Goal: Information Seeking & Learning: Learn about a topic

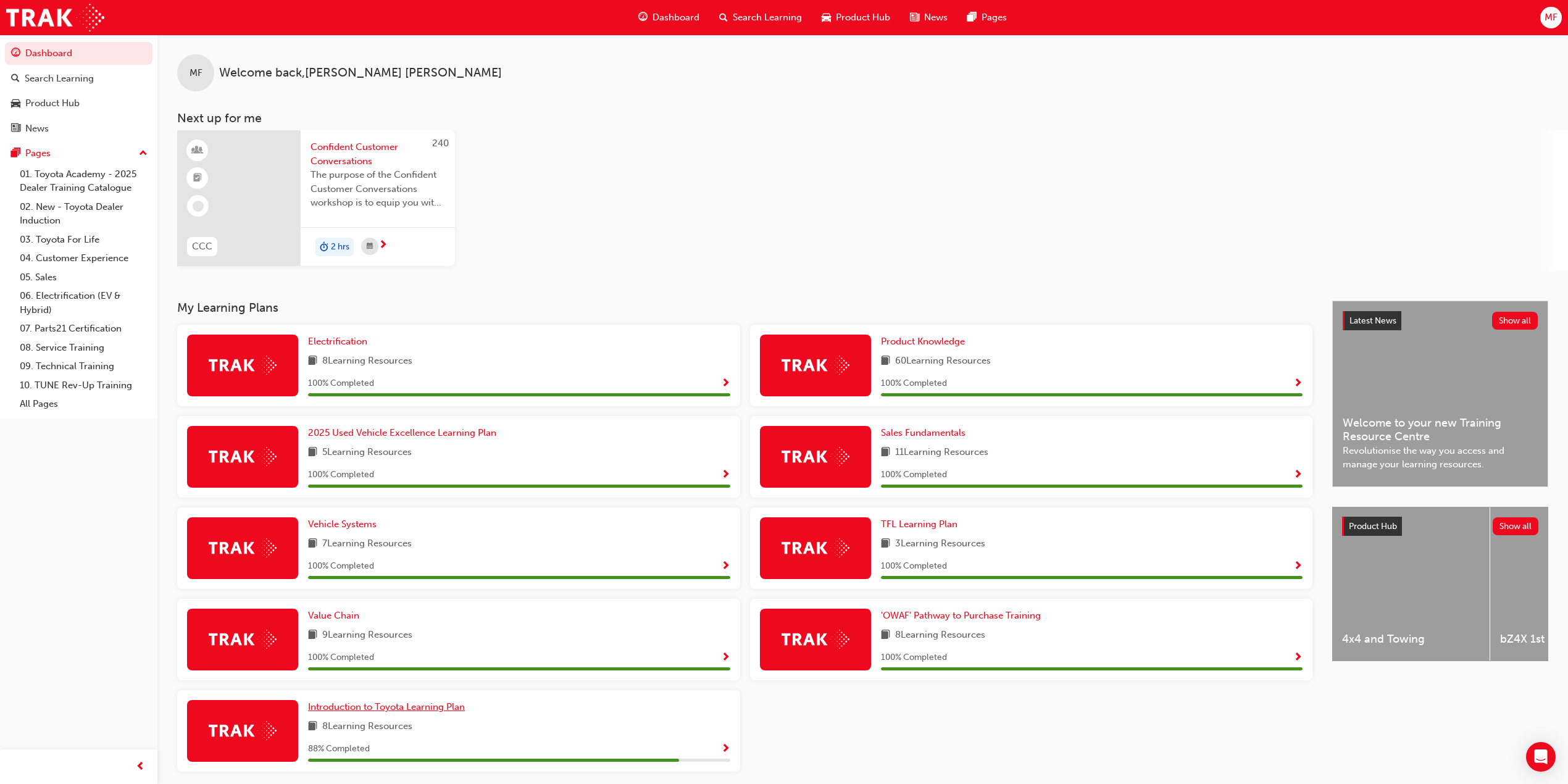
click at [351, 709] on span "Introduction to Toyota Learning Plan" at bounding box center [386, 707] width 157 height 11
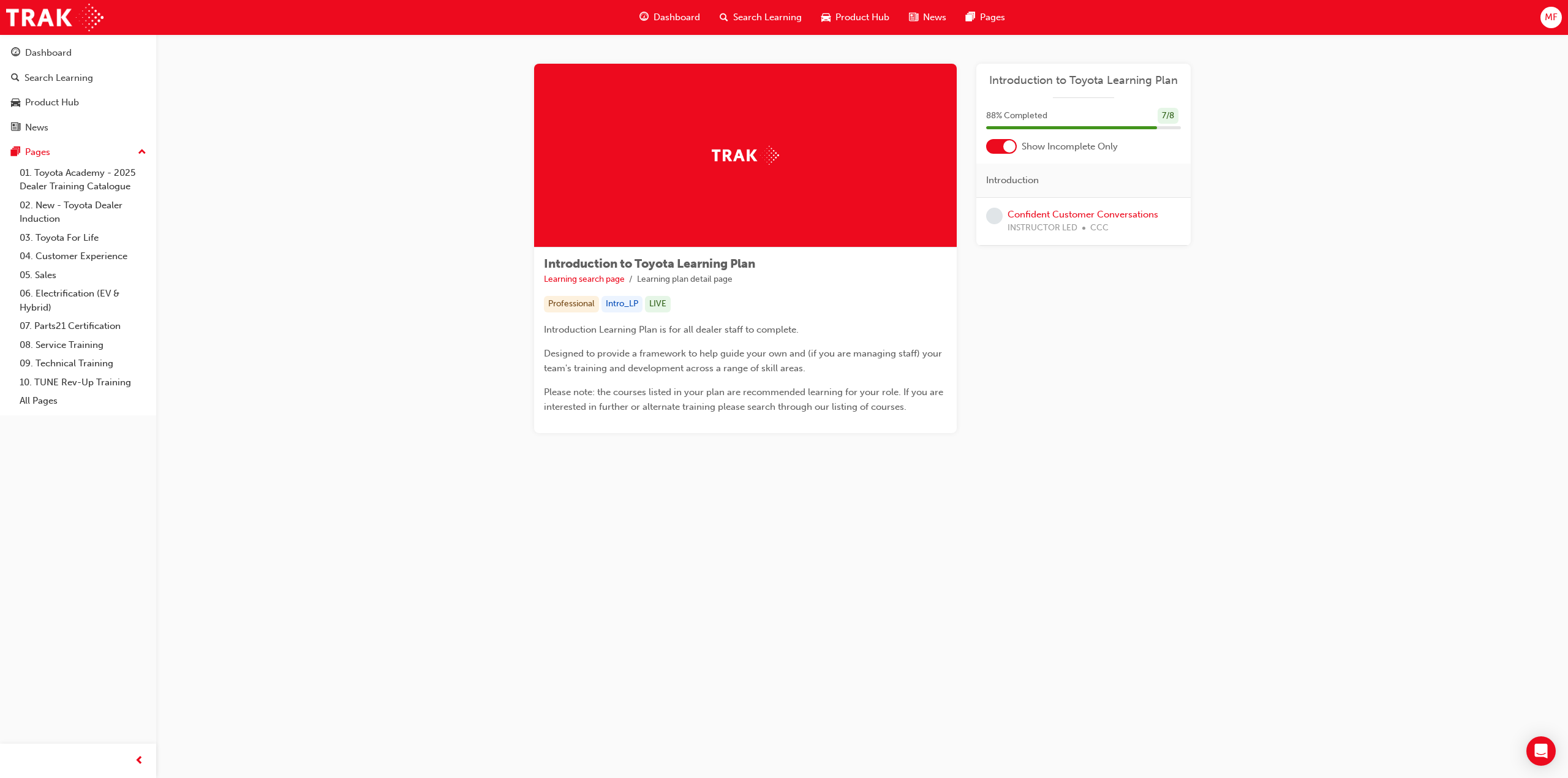
drag, startPoint x: 1078, startPoint y: 212, endPoint x: 1173, endPoint y: 454, distance: 260.0
click at [1173, 454] on div "Introduction to Toyota Learning Plan Learning search page Learning plan detail …" at bounding box center [863, 268] width 695 height 408
click at [677, 15] on span "Dashboard" at bounding box center [677, 18] width 47 height 14
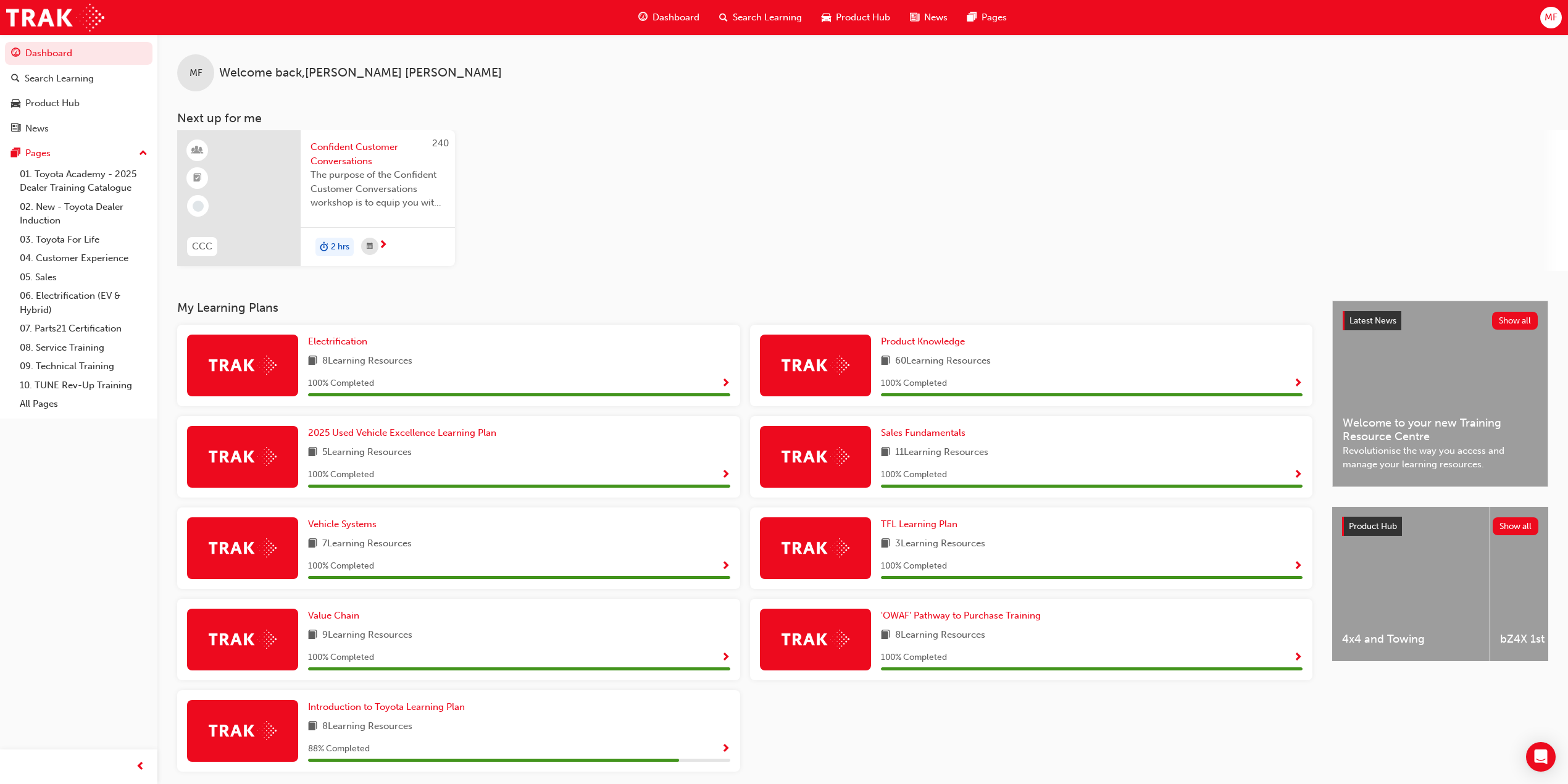
scroll to position [47, 0]
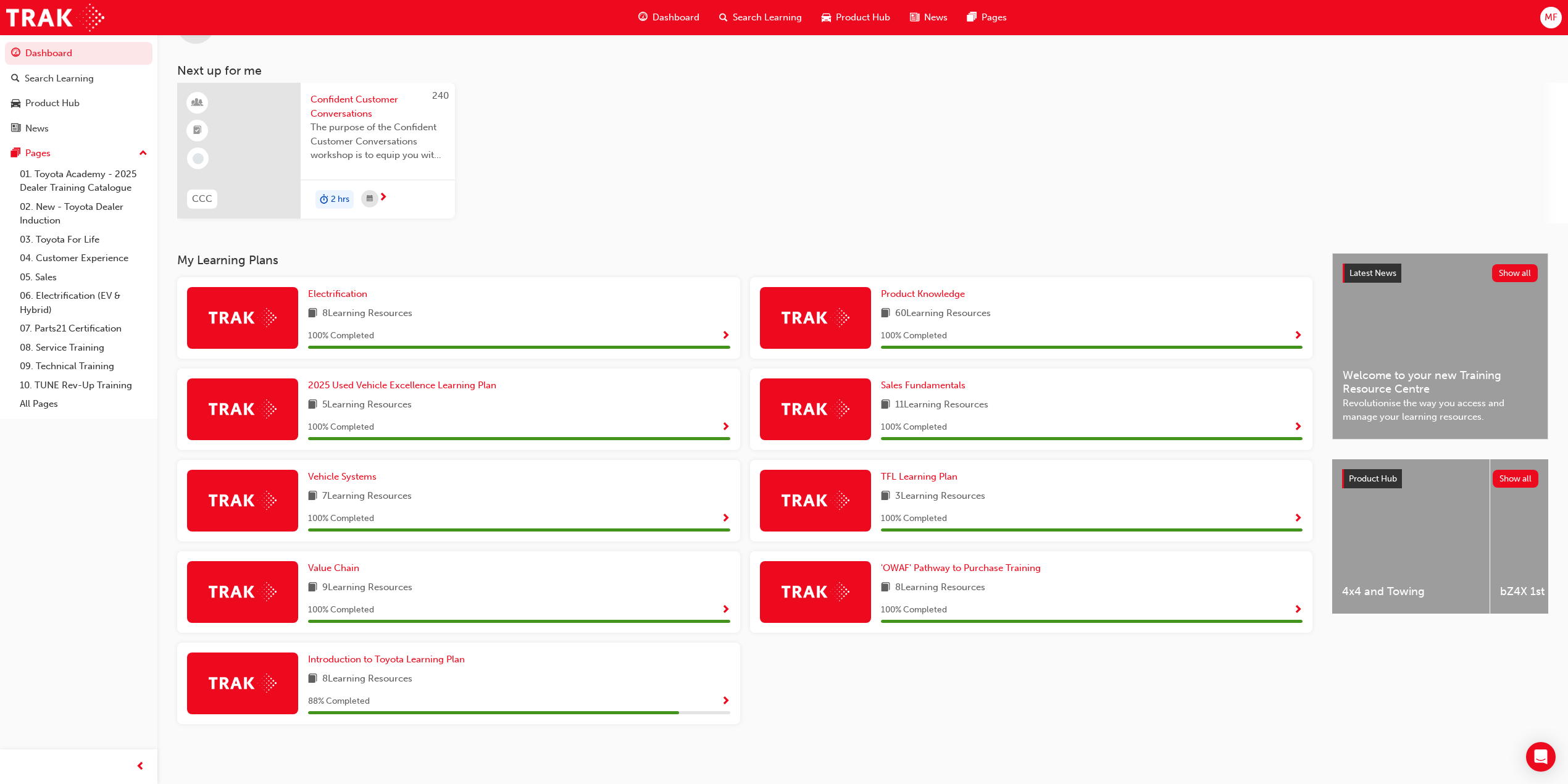
click at [382, 196] on span "next-icon" at bounding box center [383, 199] width 9 height 11
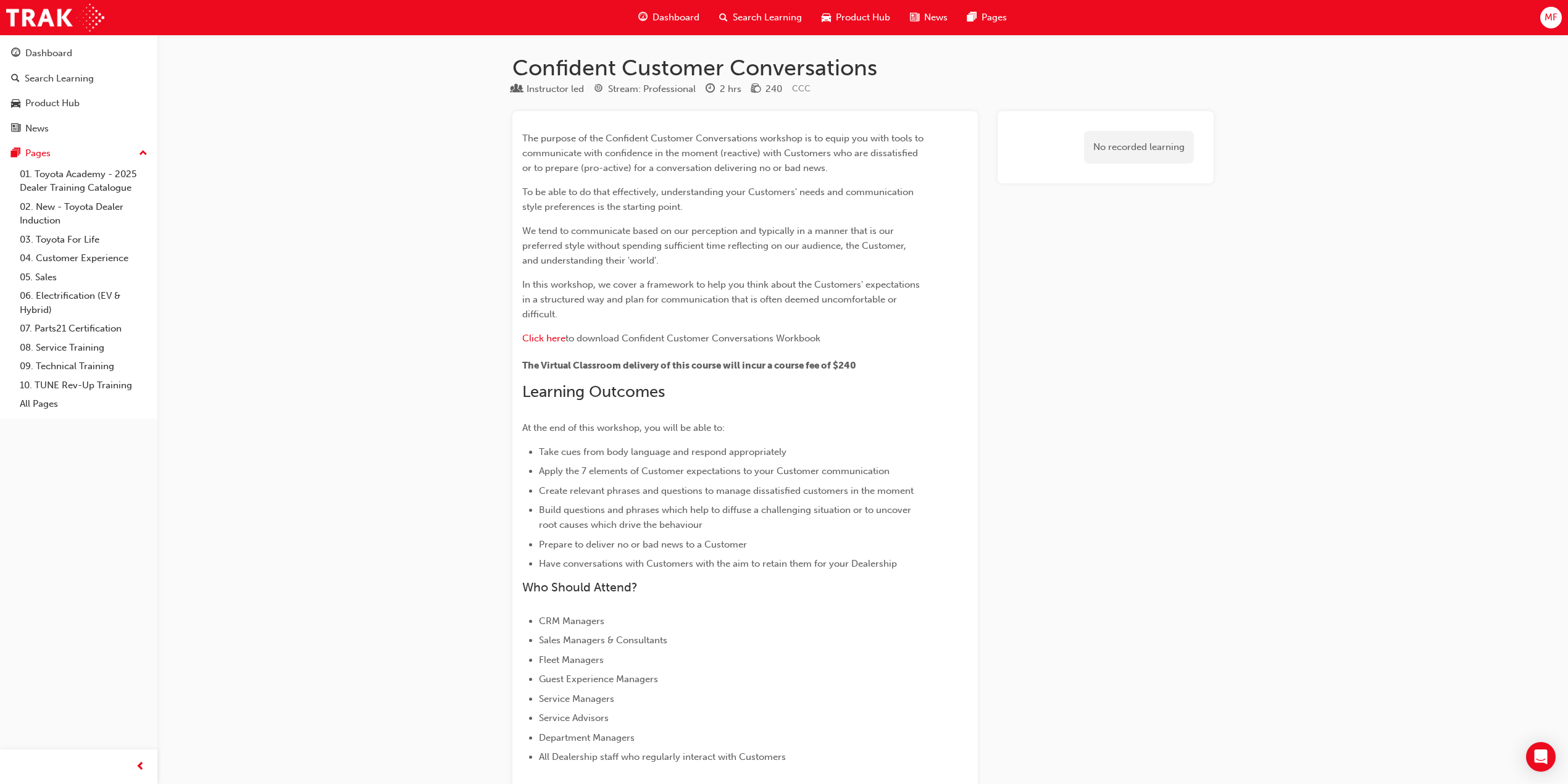
click at [657, 15] on span "Dashboard" at bounding box center [677, 18] width 47 height 15
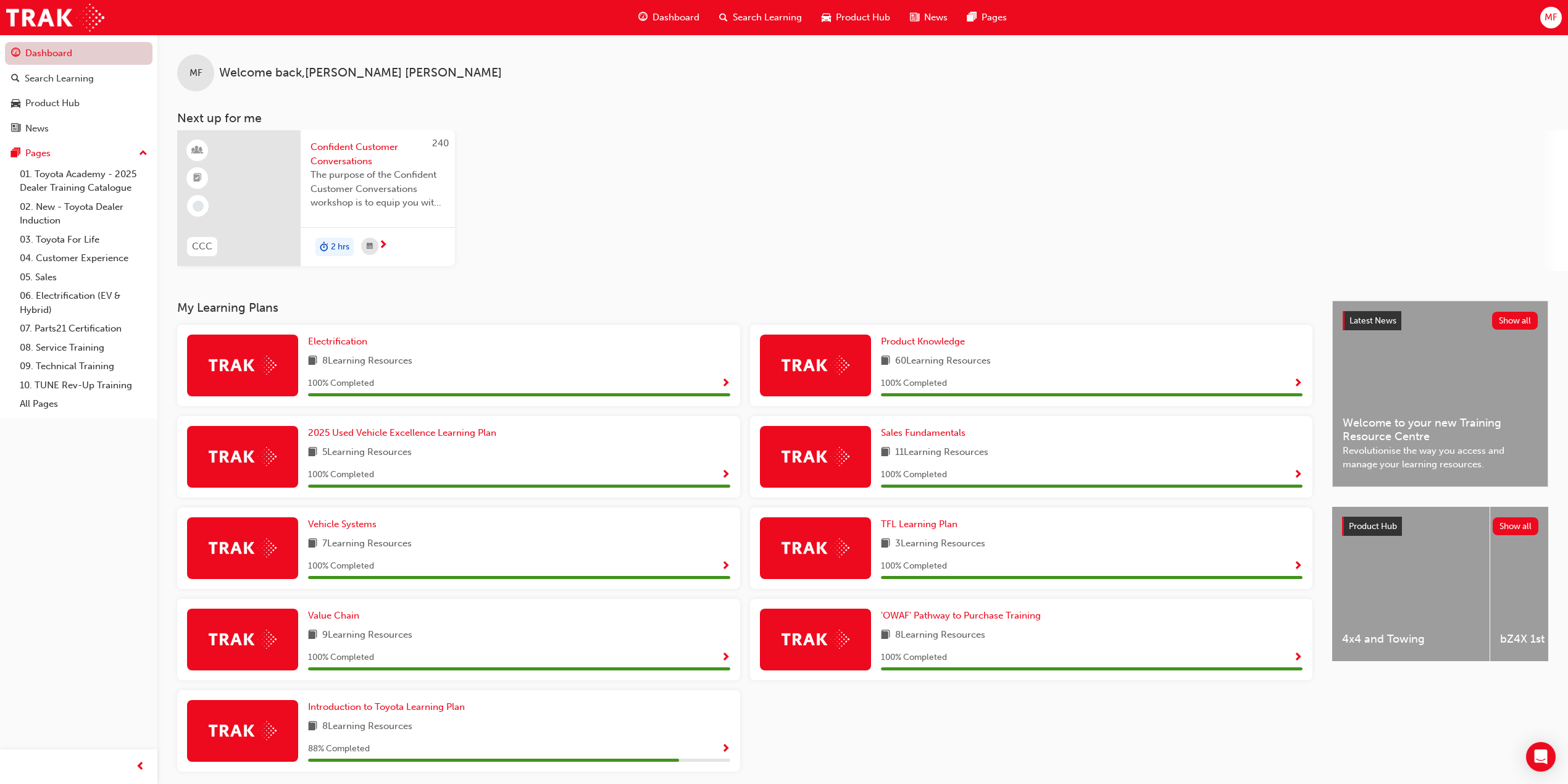
click at [37, 53] on link "Dashboard" at bounding box center [78, 53] width 148 height 23
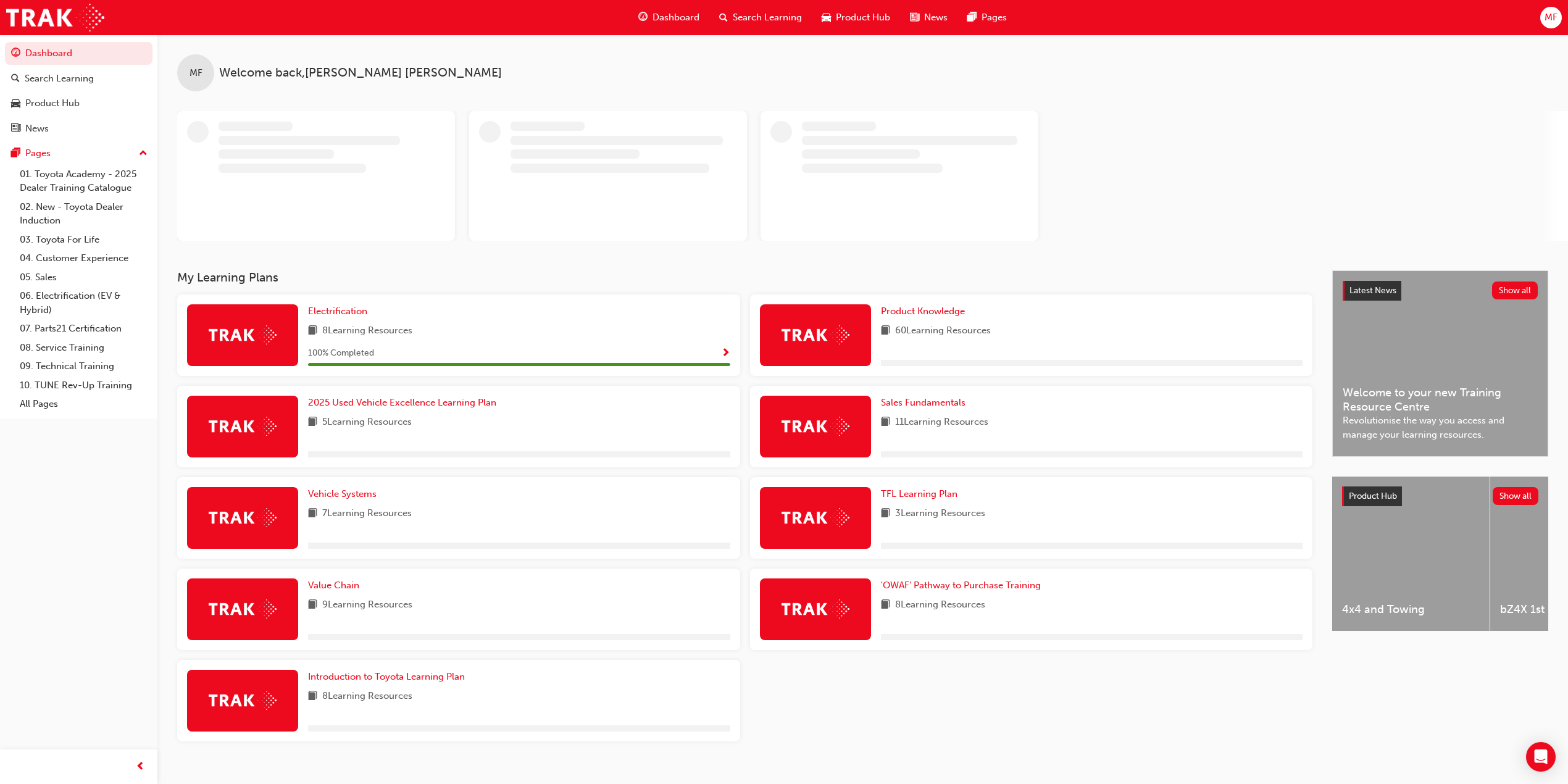
click at [1547, 18] on span "MF" at bounding box center [1552, 18] width 13 height 15
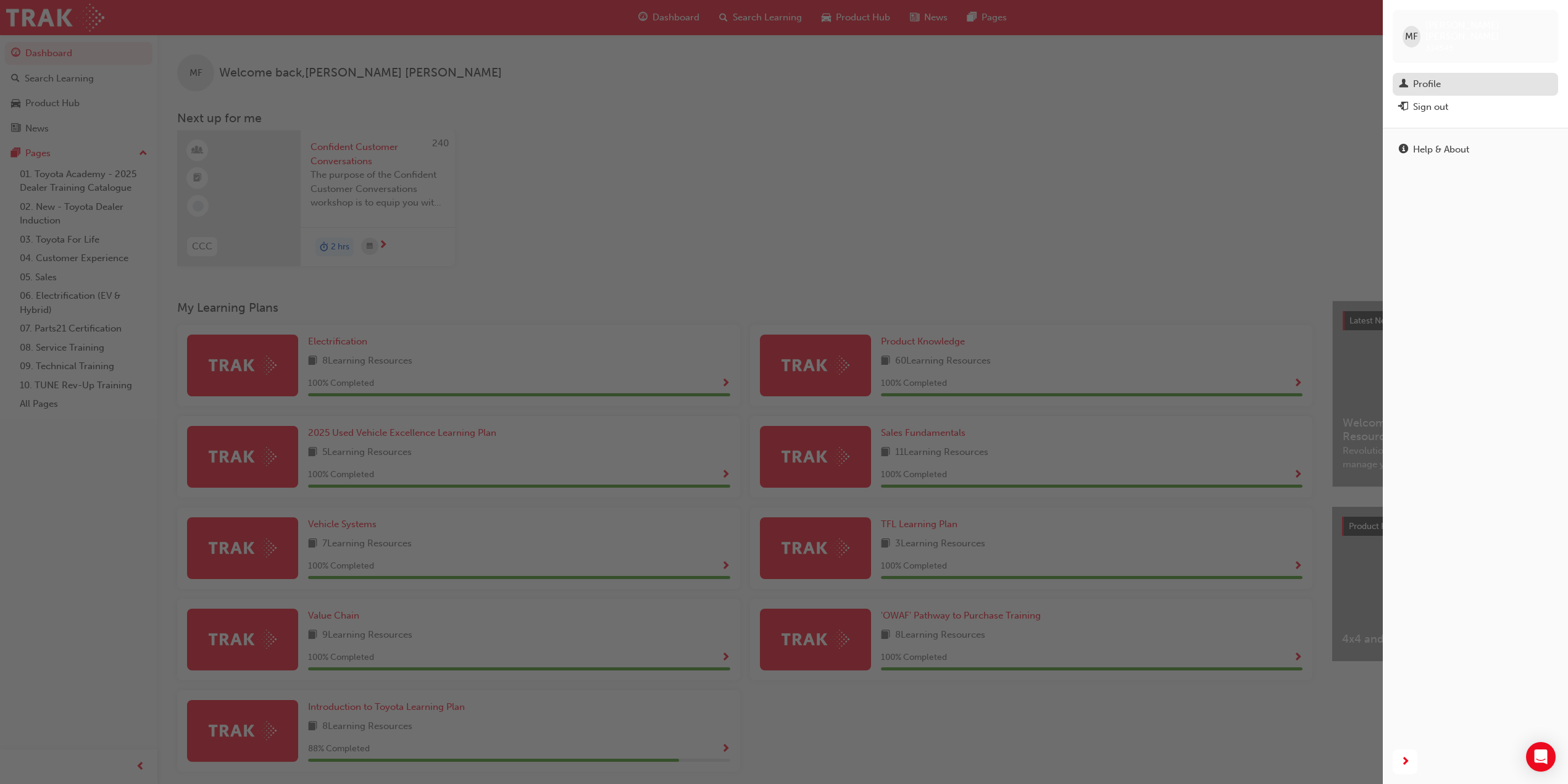
click at [1426, 77] on div "Profile" at bounding box center [1427, 85] width 28 height 15
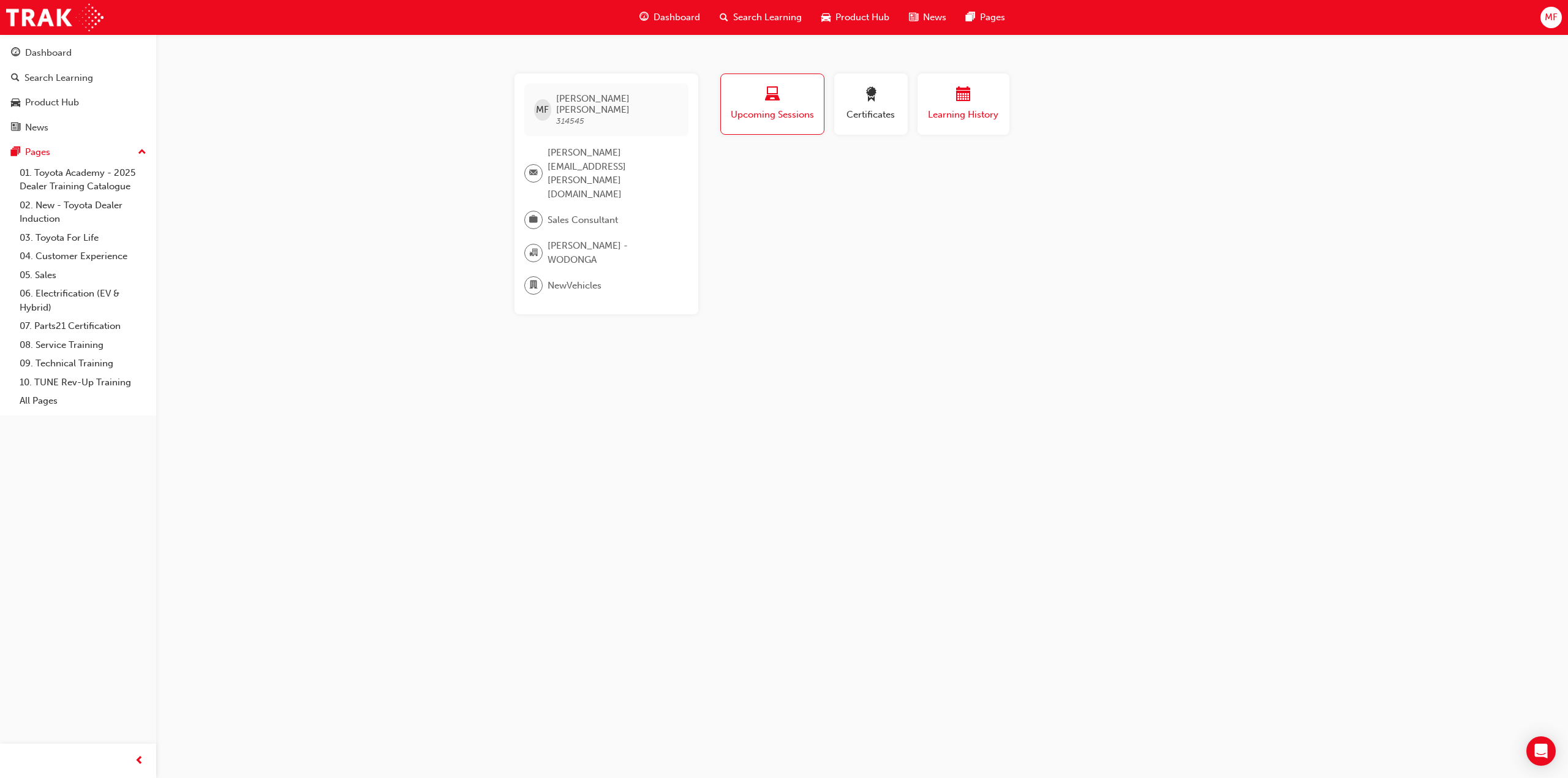
click at [938, 116] on span "Learning History" at bounding box center [963, 115] width 73 height 14
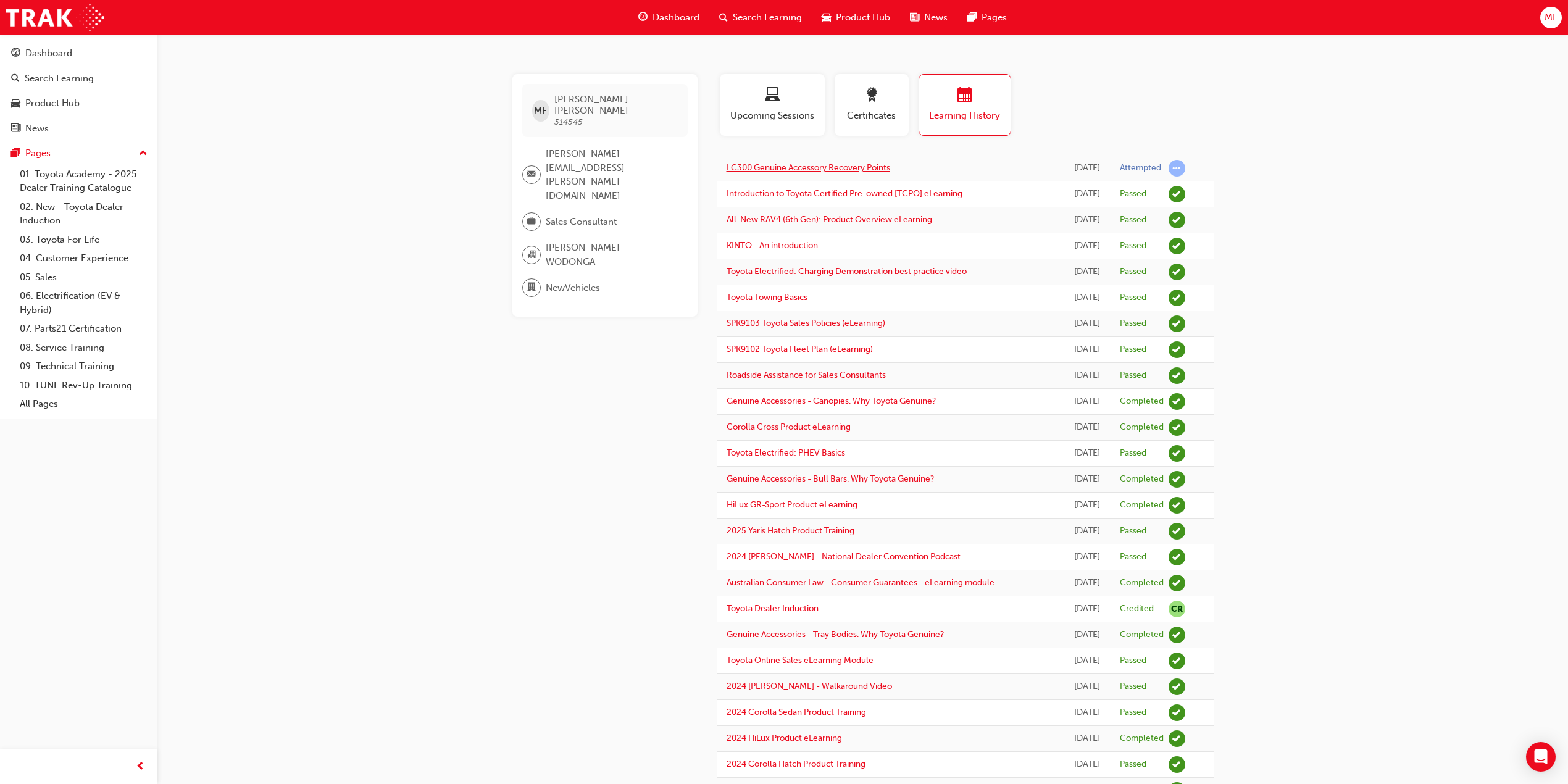
click at [843, 170] on link "LC300 Genuine Accessory Recovery Points" at bounding box center [809, 168] width 164 height 11
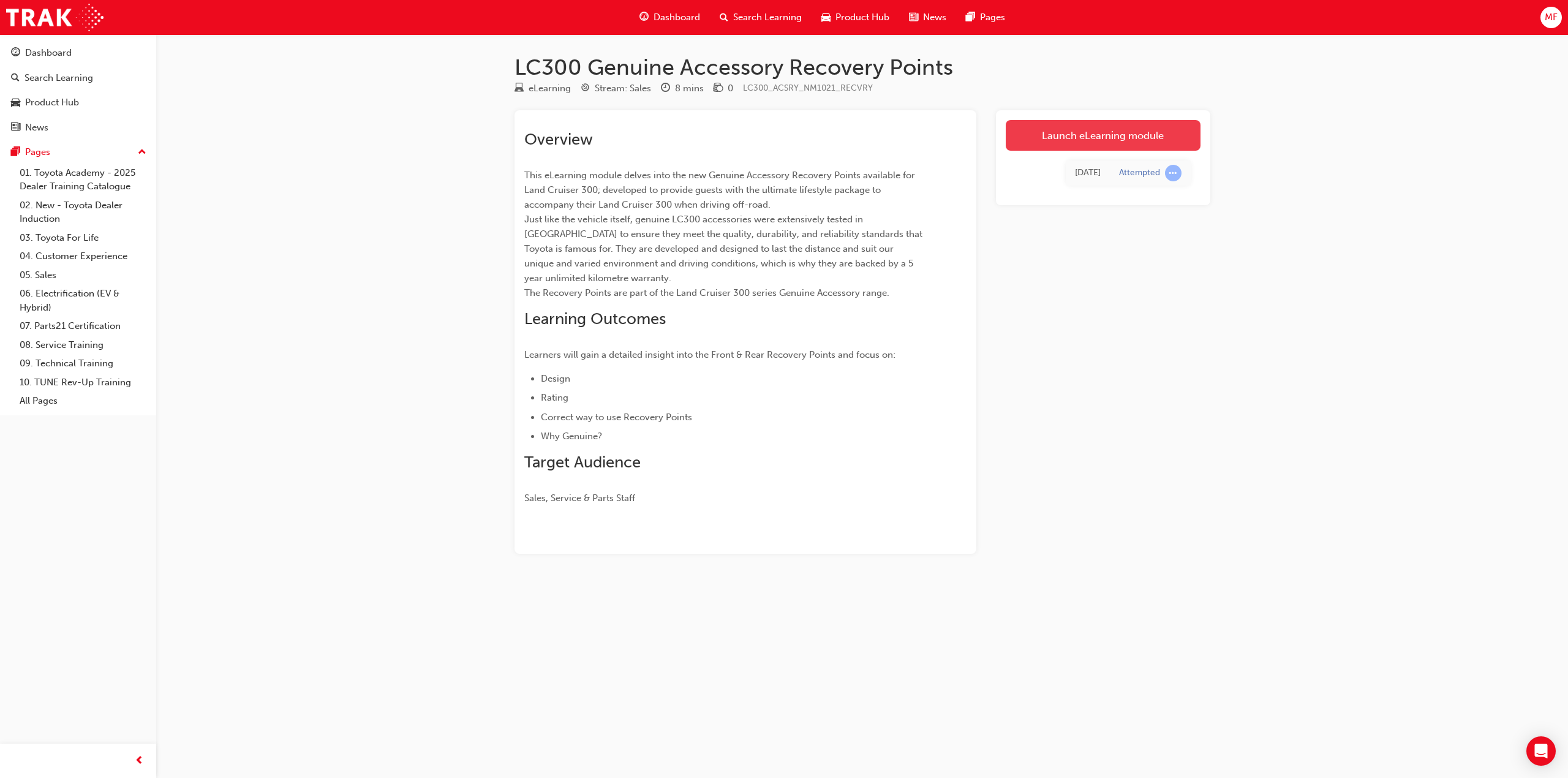
click at [1080, 135] on link "Launch eLearning module" at bounding box center [1103, 136] width 195 height 31
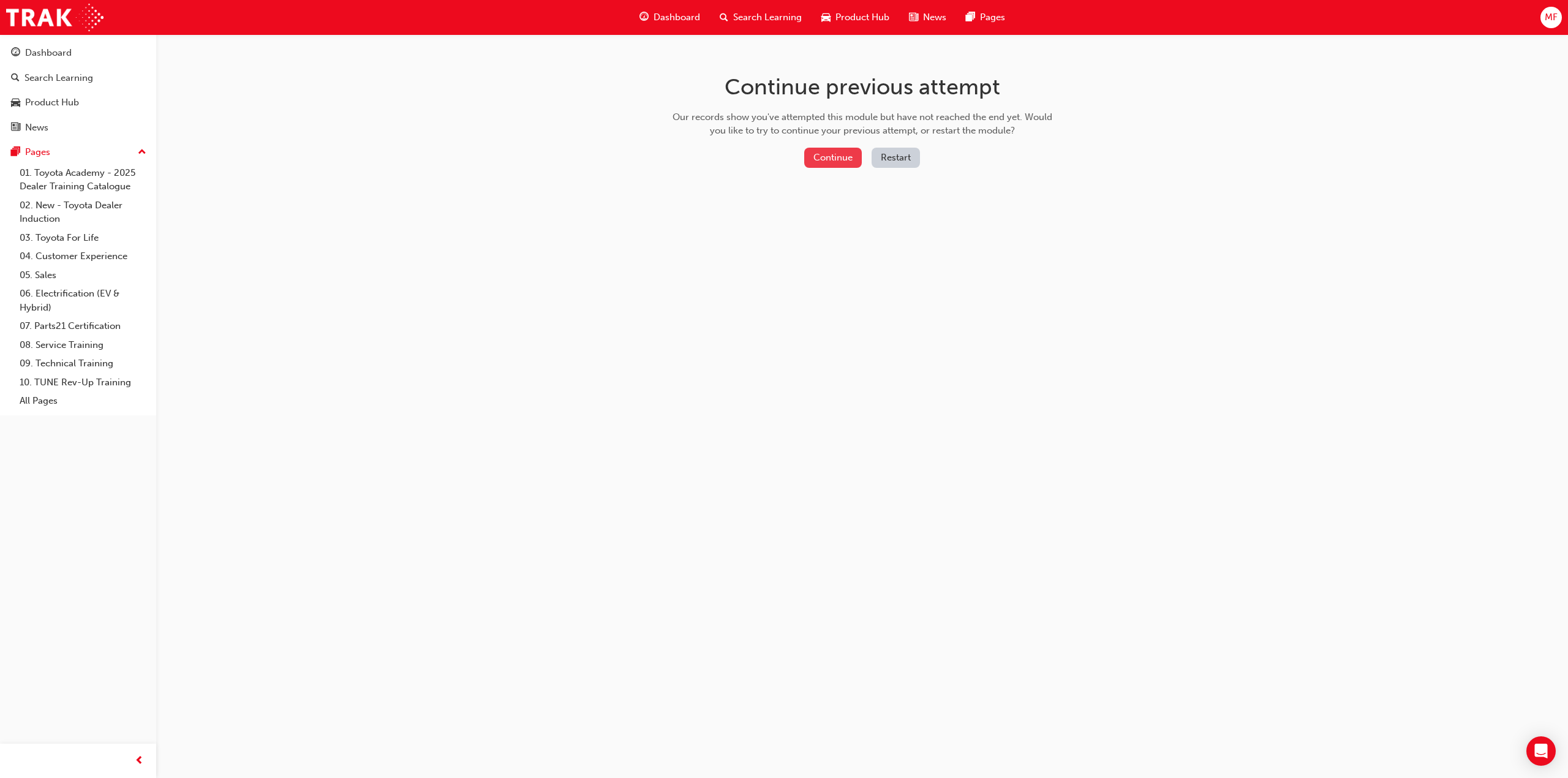
click at [838, 160] on button "Continue" at bounding box center [833, 157] width 58 height 20
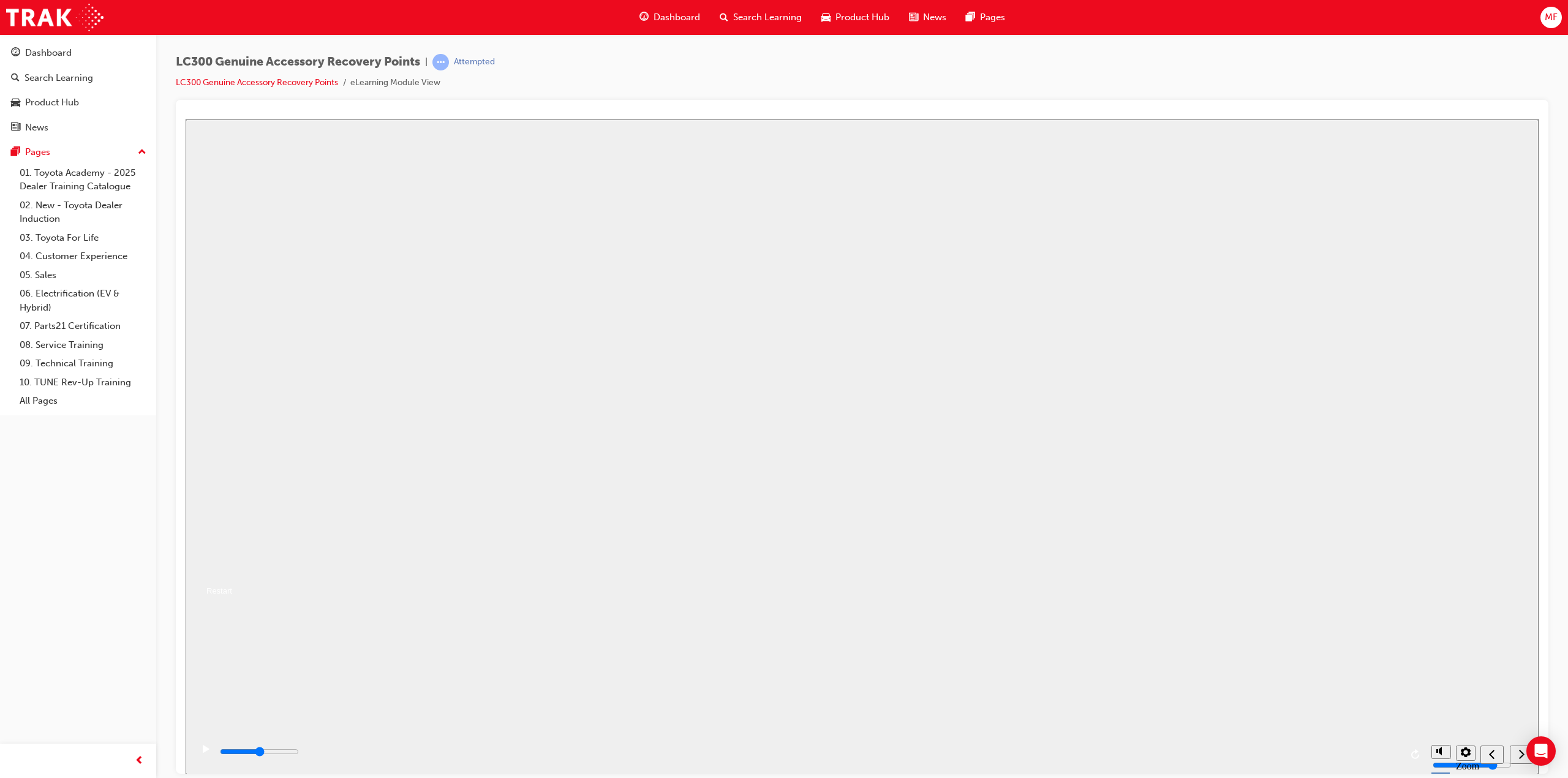
click at [232, 568] on button "Resume" at bounding box center [209, 576] width 47 height 14
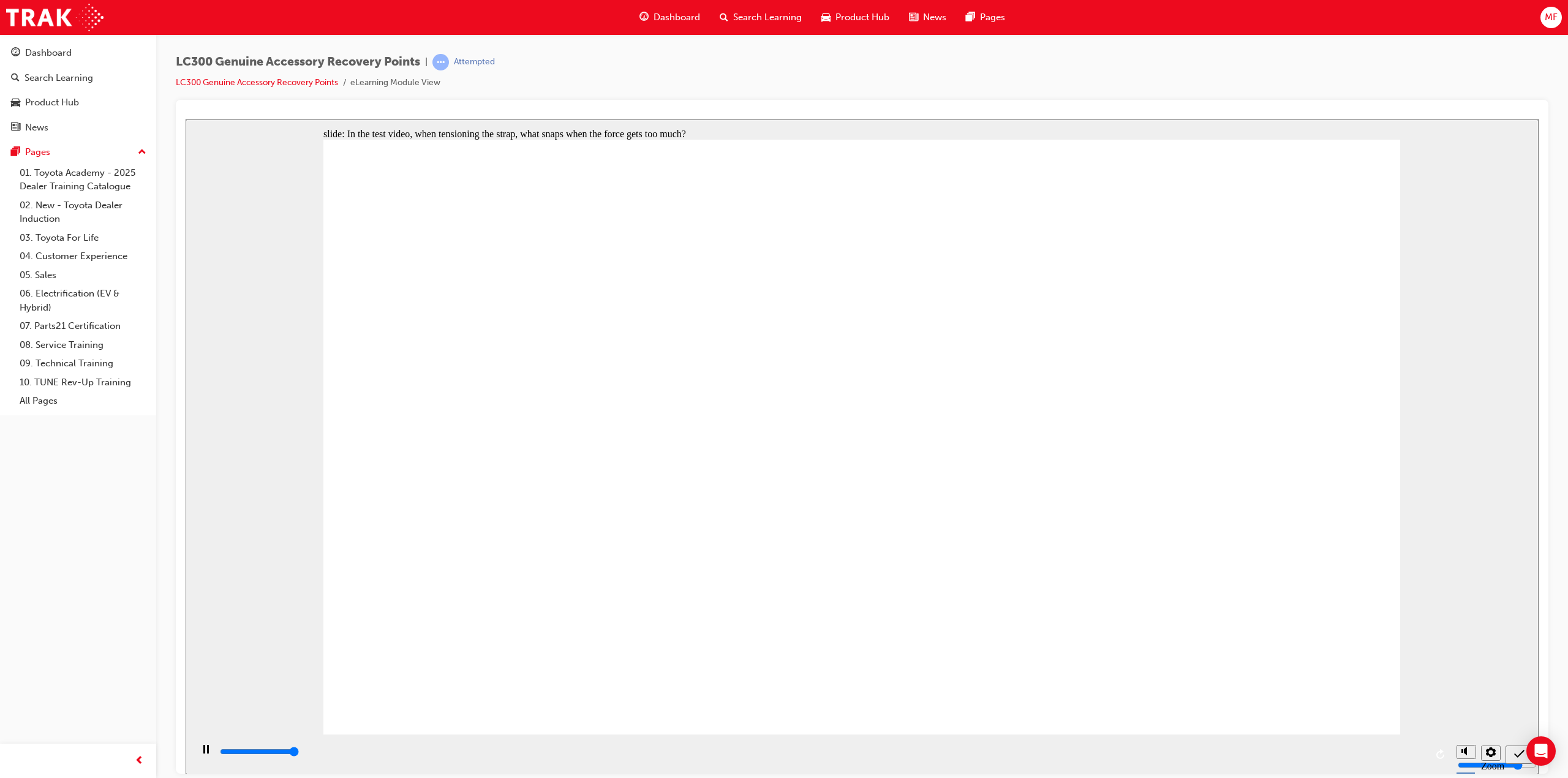
type input "5000"
radio input "true"
click at [1514, 753] on icon "submit" at bounding box center [1519, 754] width 11 height 11
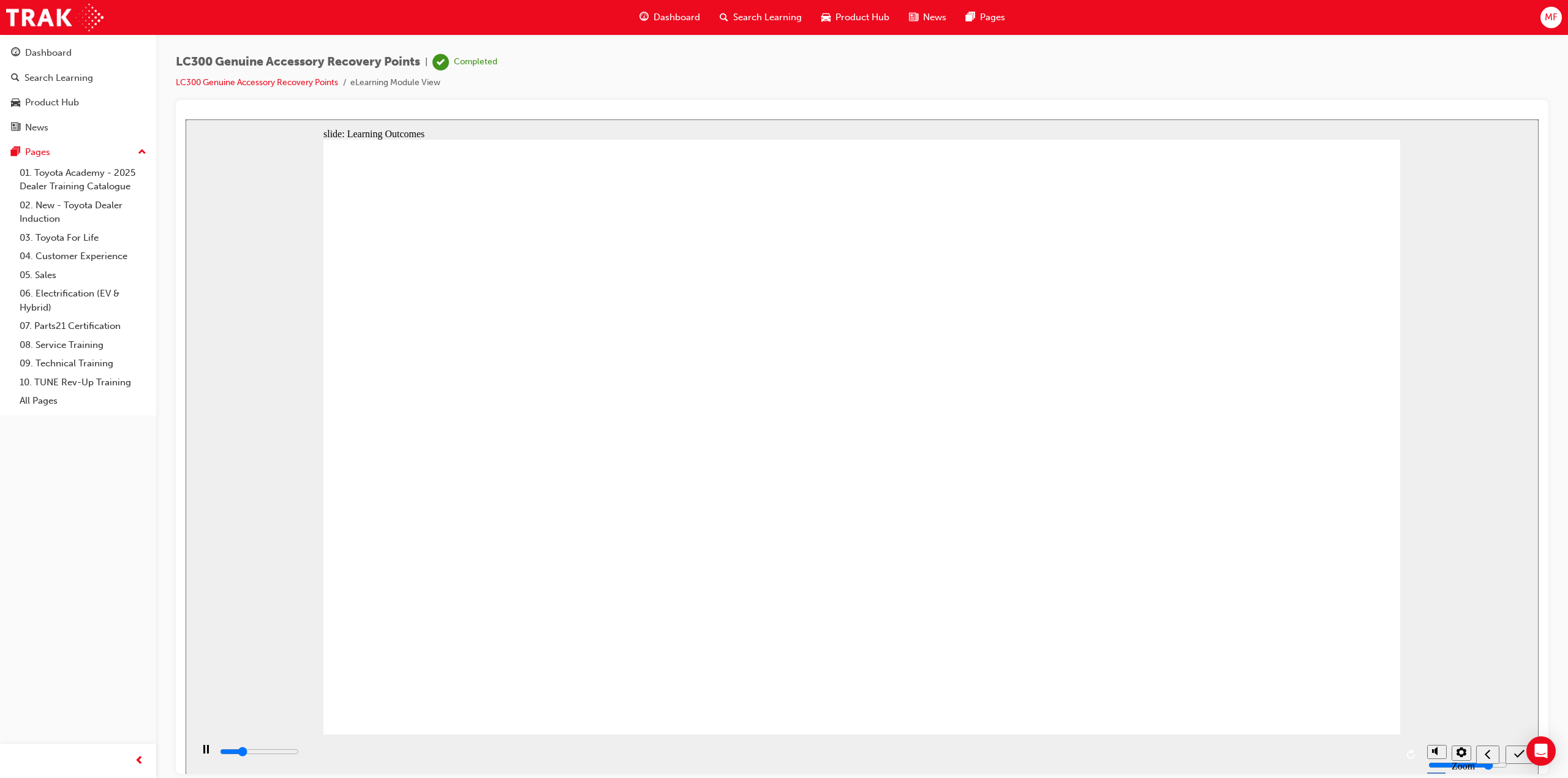
click at [1516, 753] on icon "submit" at bounding box center [1519, 753] width 11 height 8
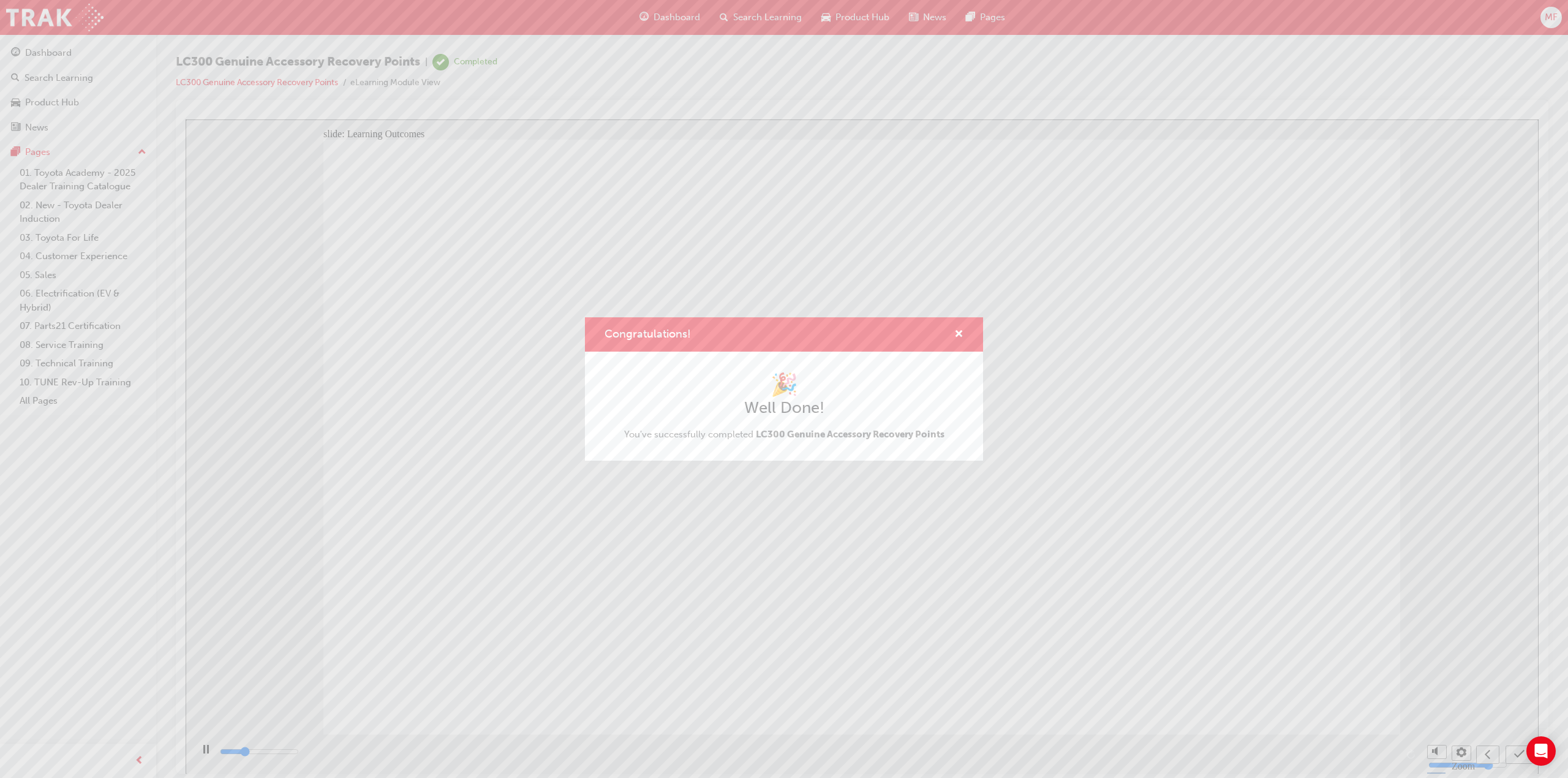
type input "3700"
click at [720, 599] on div "Congratulations! 🎉 Well Done! You've successfully completed LC300 Genuine Acces…" at bounding box center [784, 389] width 1568 height 778
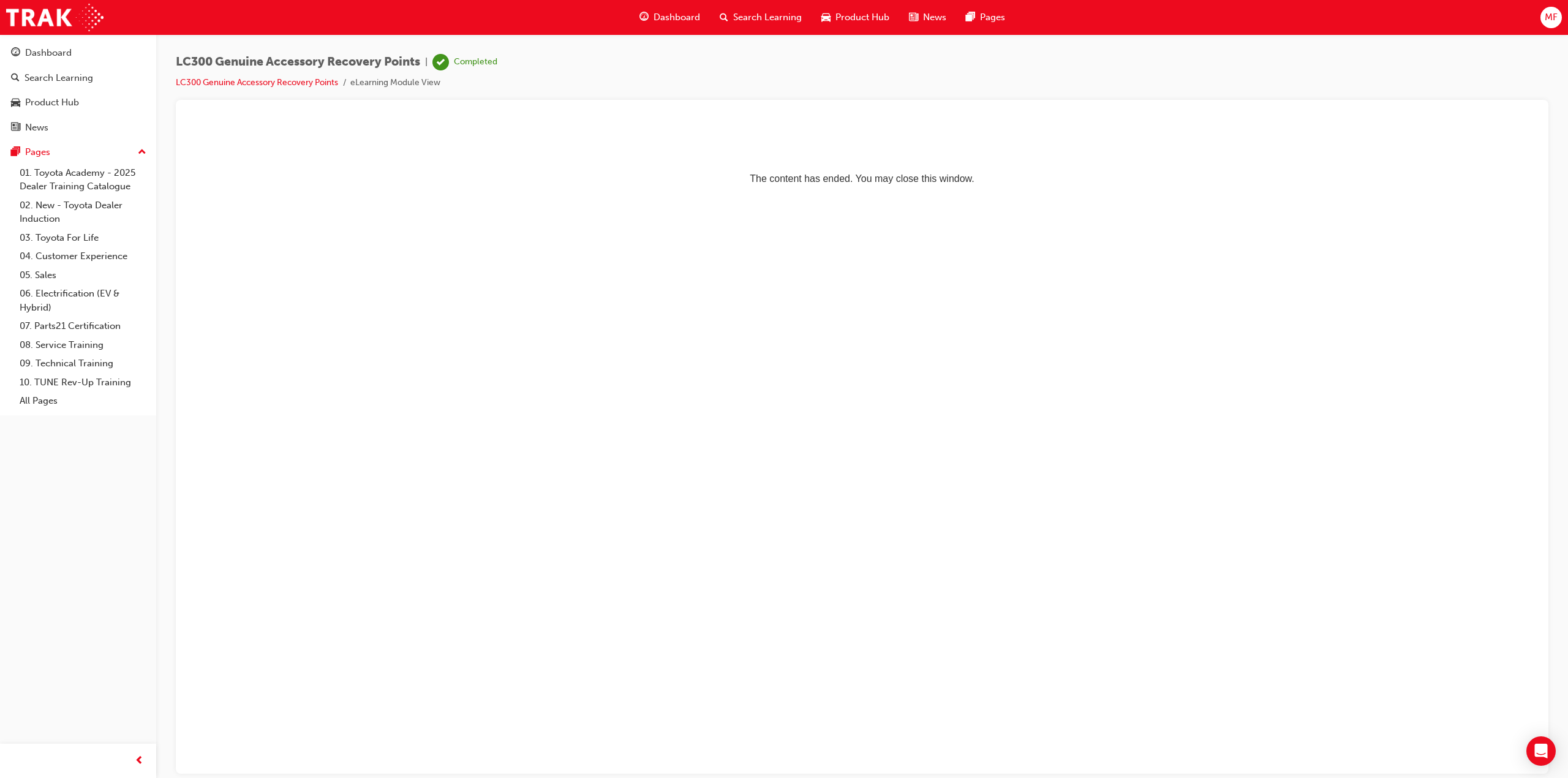
click at [677, 15] on span "Dashboard" at bounding box center [677, 18] width 47 height 14
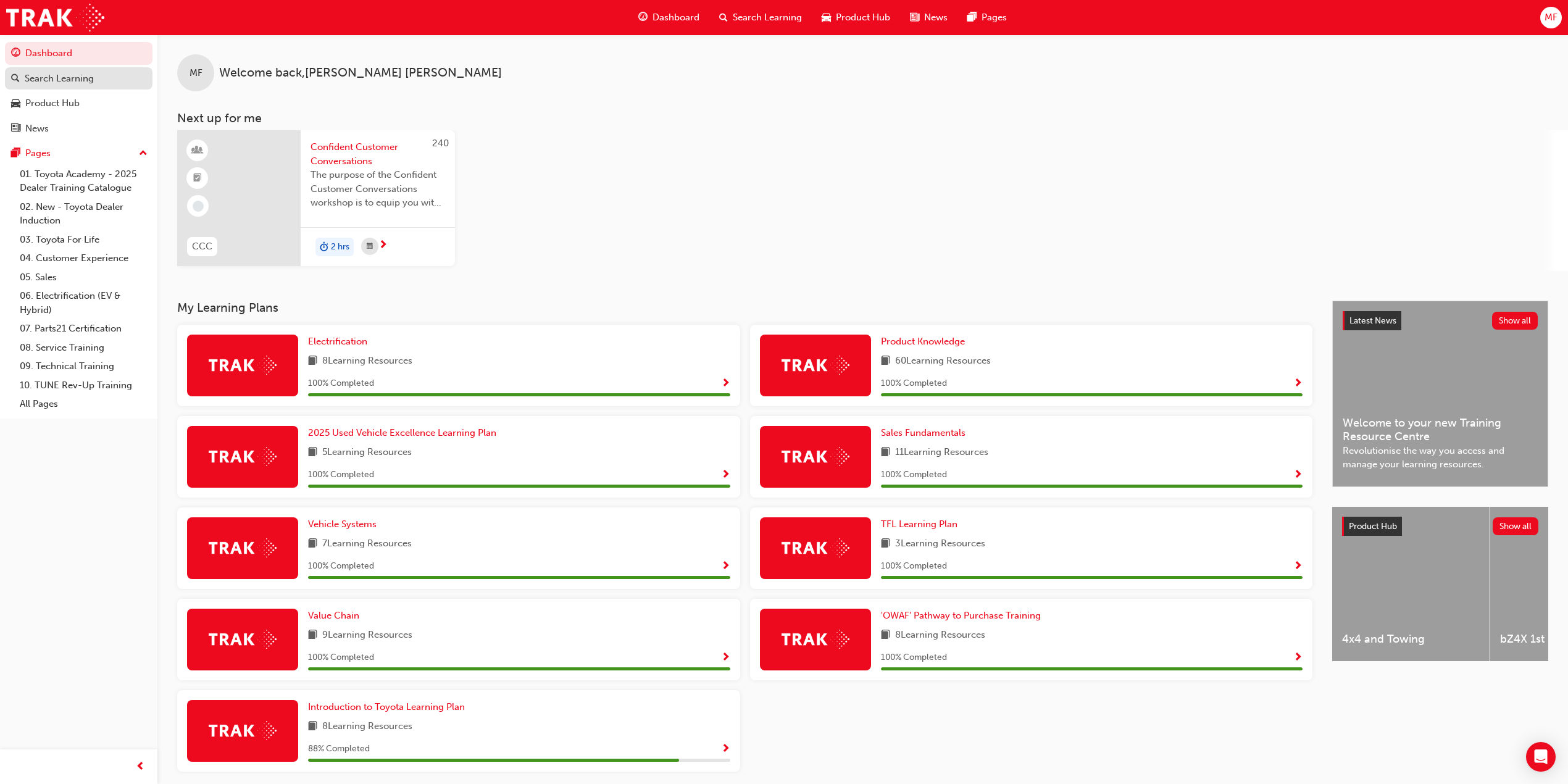
click at [91, 80] on div "Search Learning" at bounding box center [59, 79] width 69 height 15
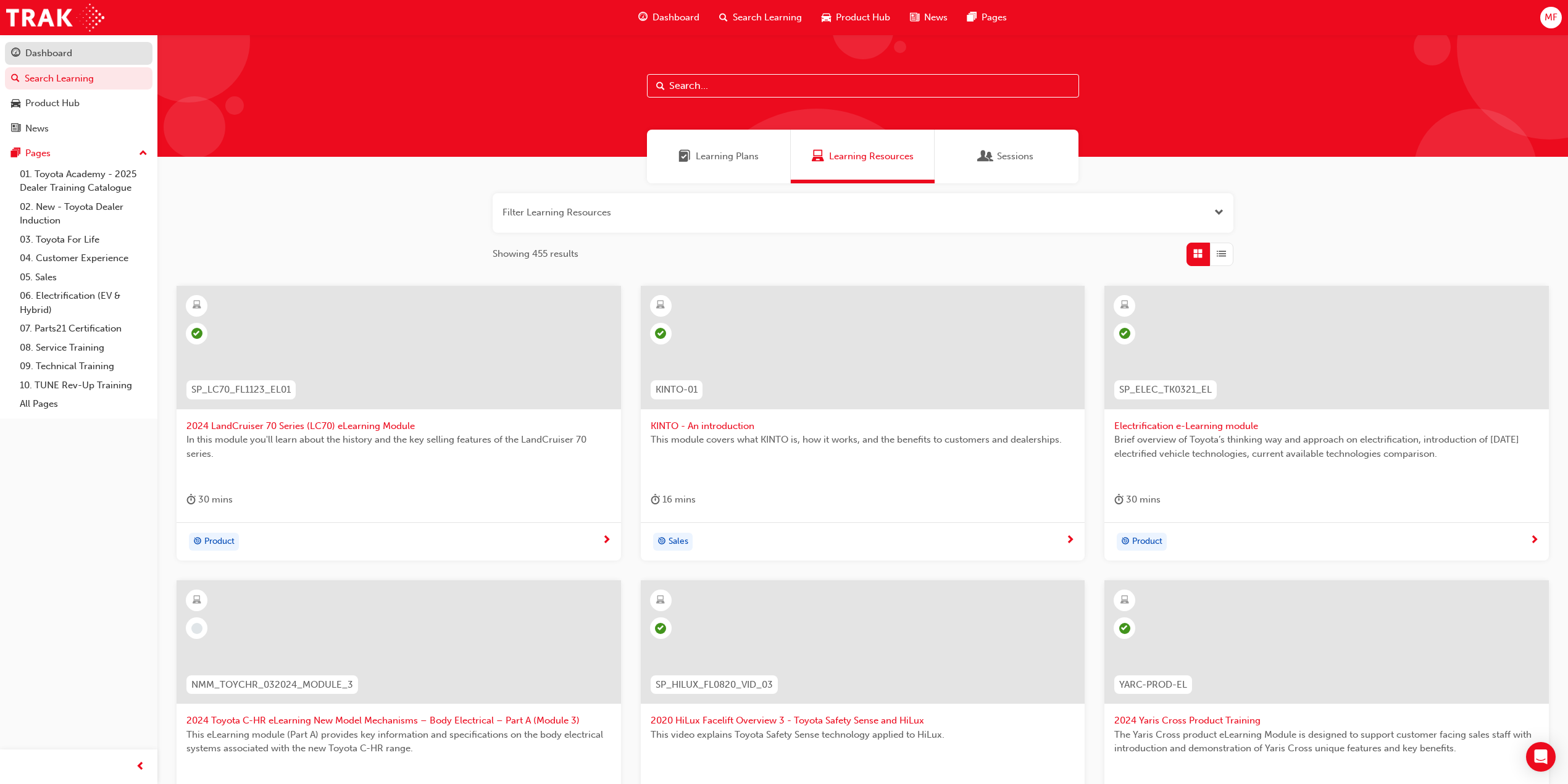
click at [52, 55] on div "Dashboard" at bounding box center [49, 54] width 47 height 15
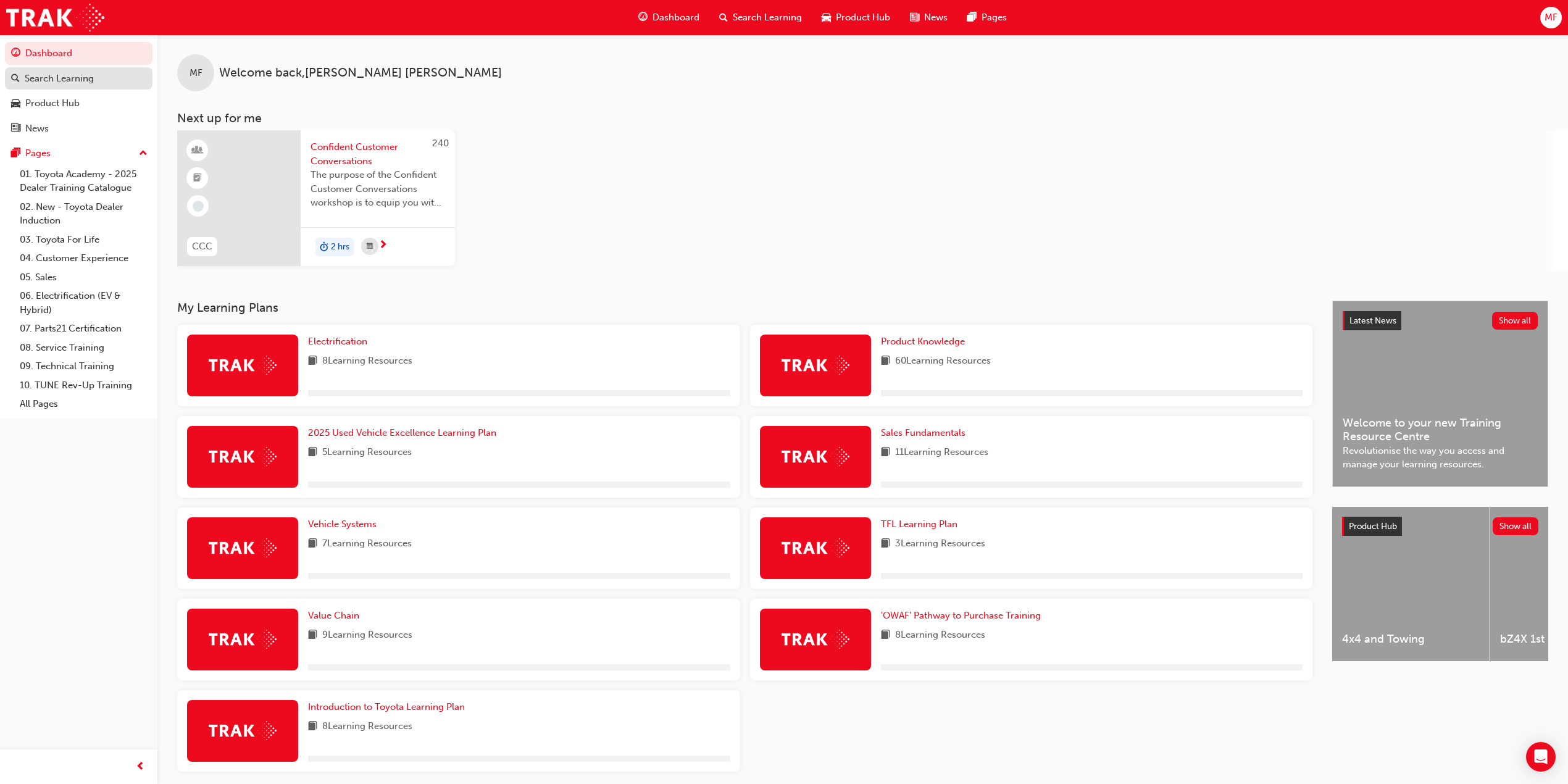
click at [97, 83] on div "Search Learning" at bounding box center [78, 78] width 136 height 15
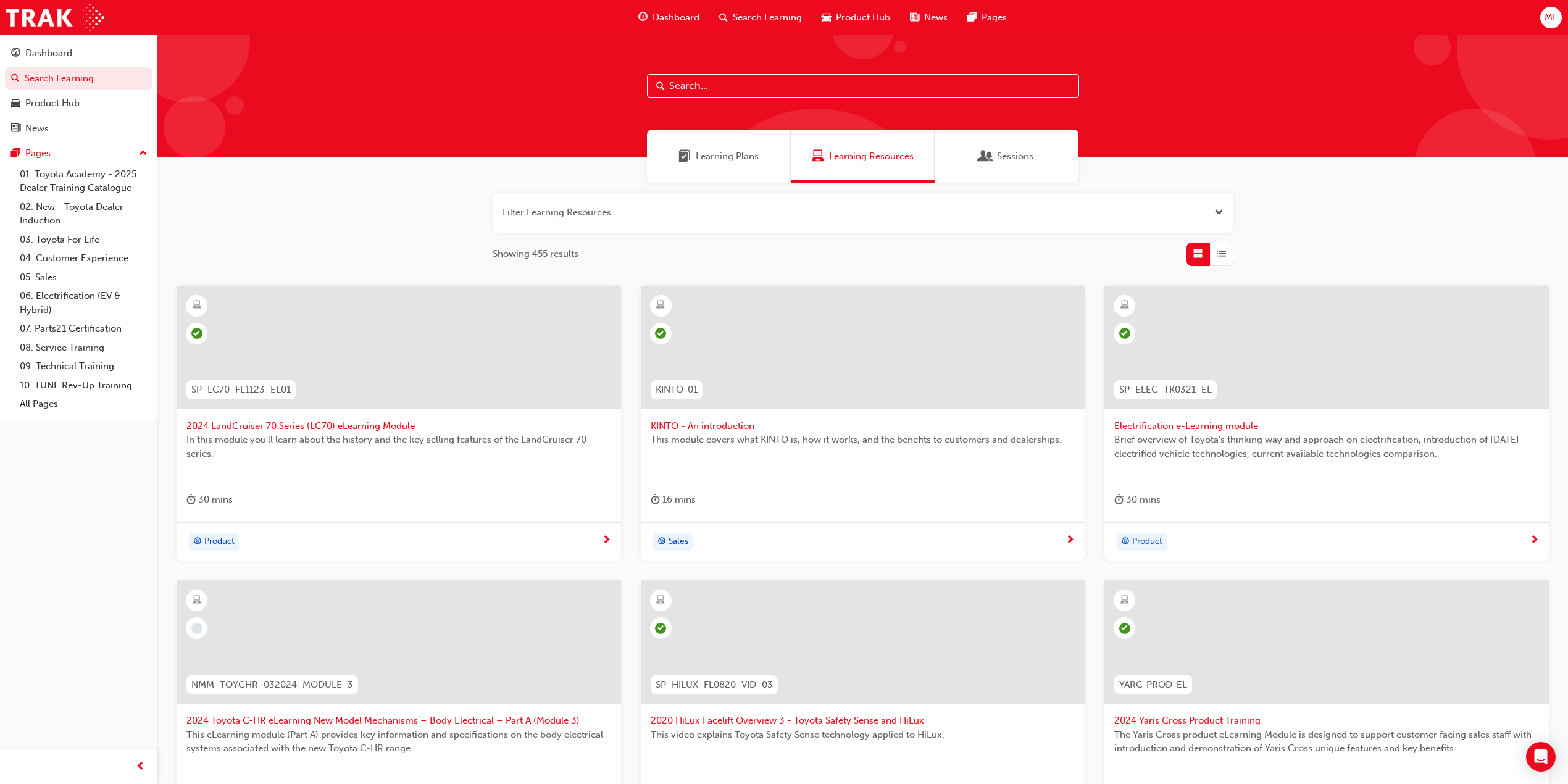
click at [998, 154] on span "Sessions" at bounding box center [1015, 157] width 36 height 15
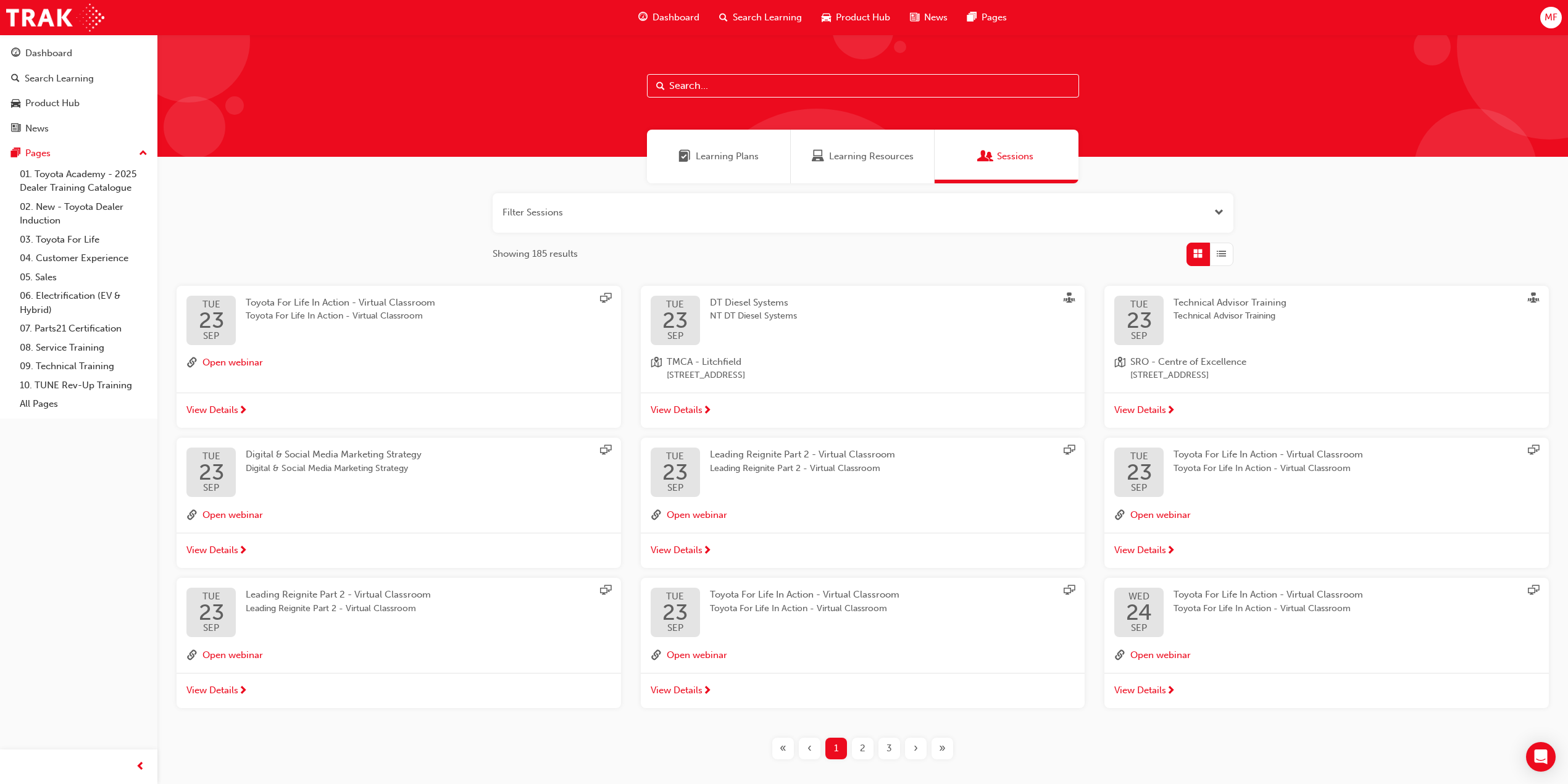
click at [719, 154] on span "Learning Plans" at bounding box center [727, 157] width 63 height 15
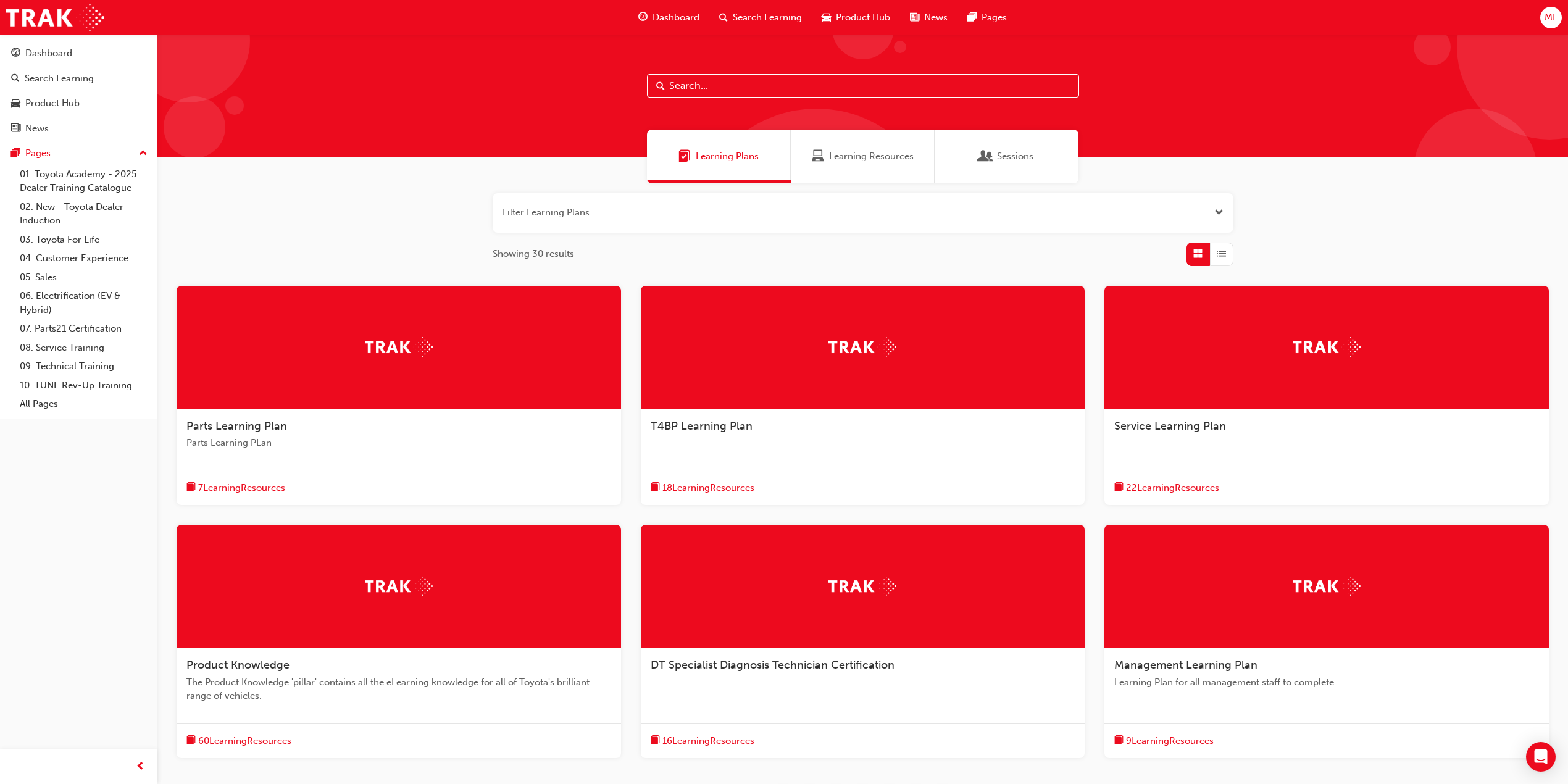
click at [270, 736] on span "60 Learning Resources" at bounding box center [245, 741] width 93 height 15
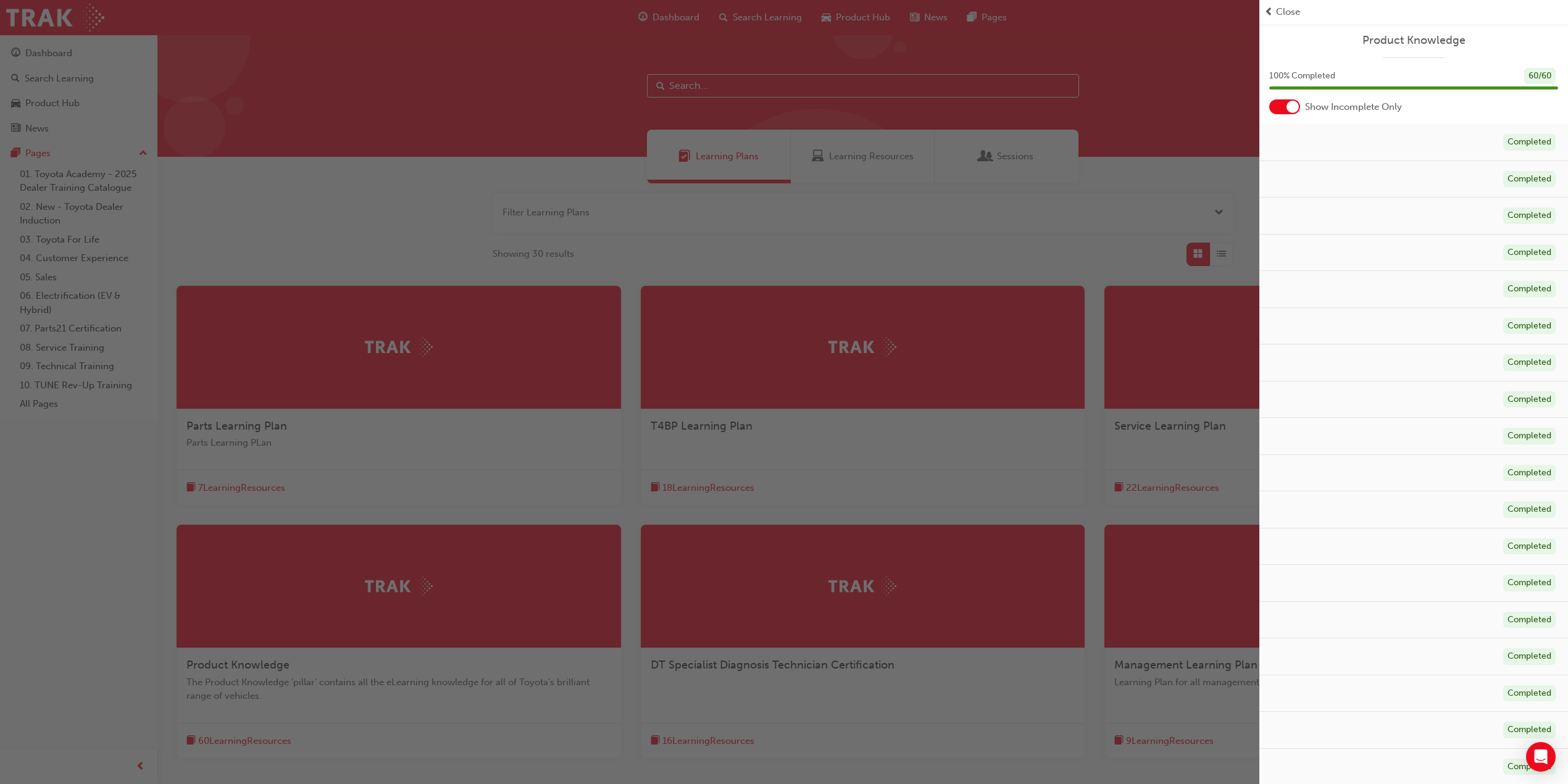
click at [1288, 105] on div at bounding box center [1293, 107] width 13 height 13
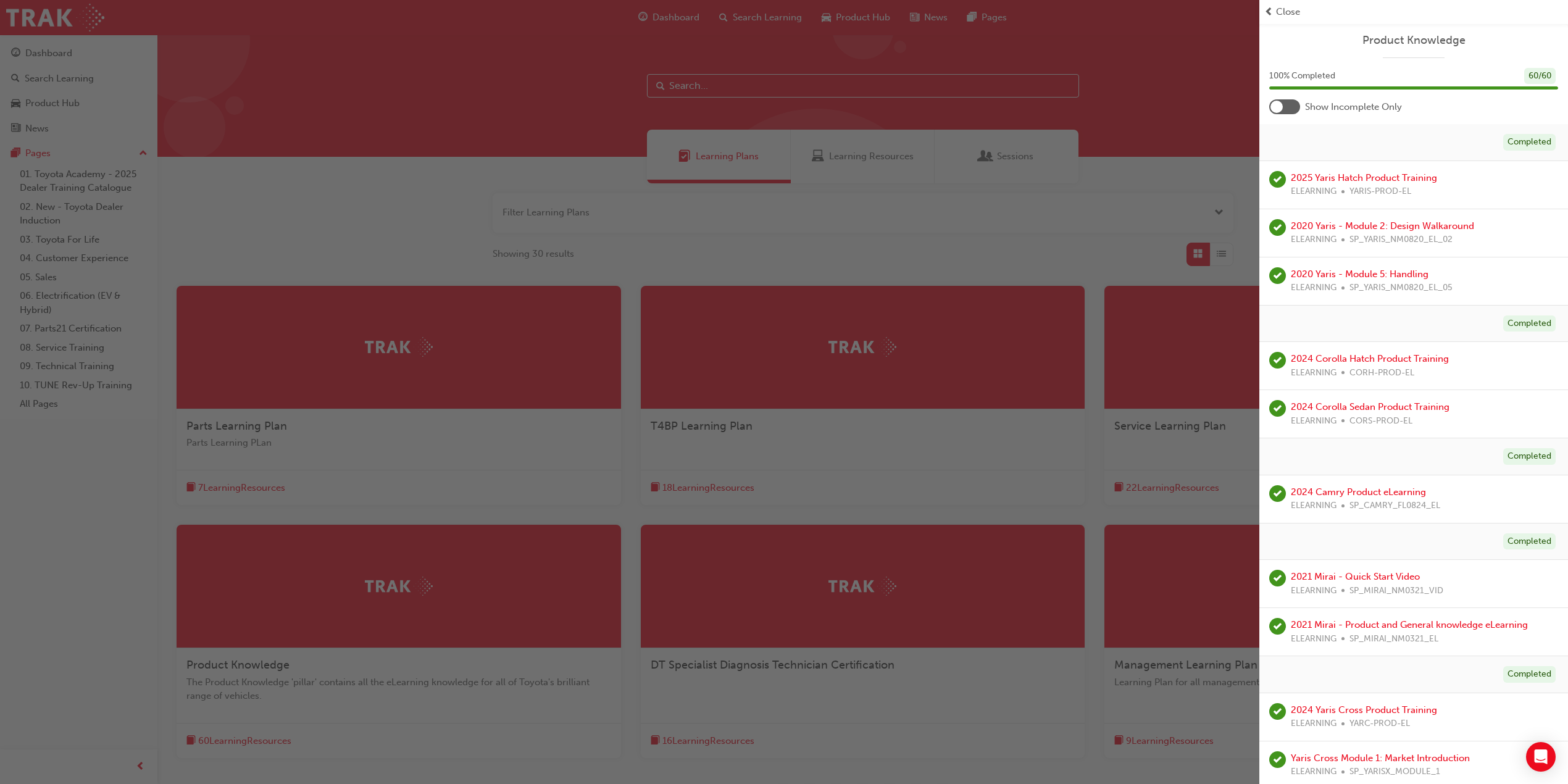
click at [1288, 105] on div at bounding box center [1285, 107] width 31 height 15
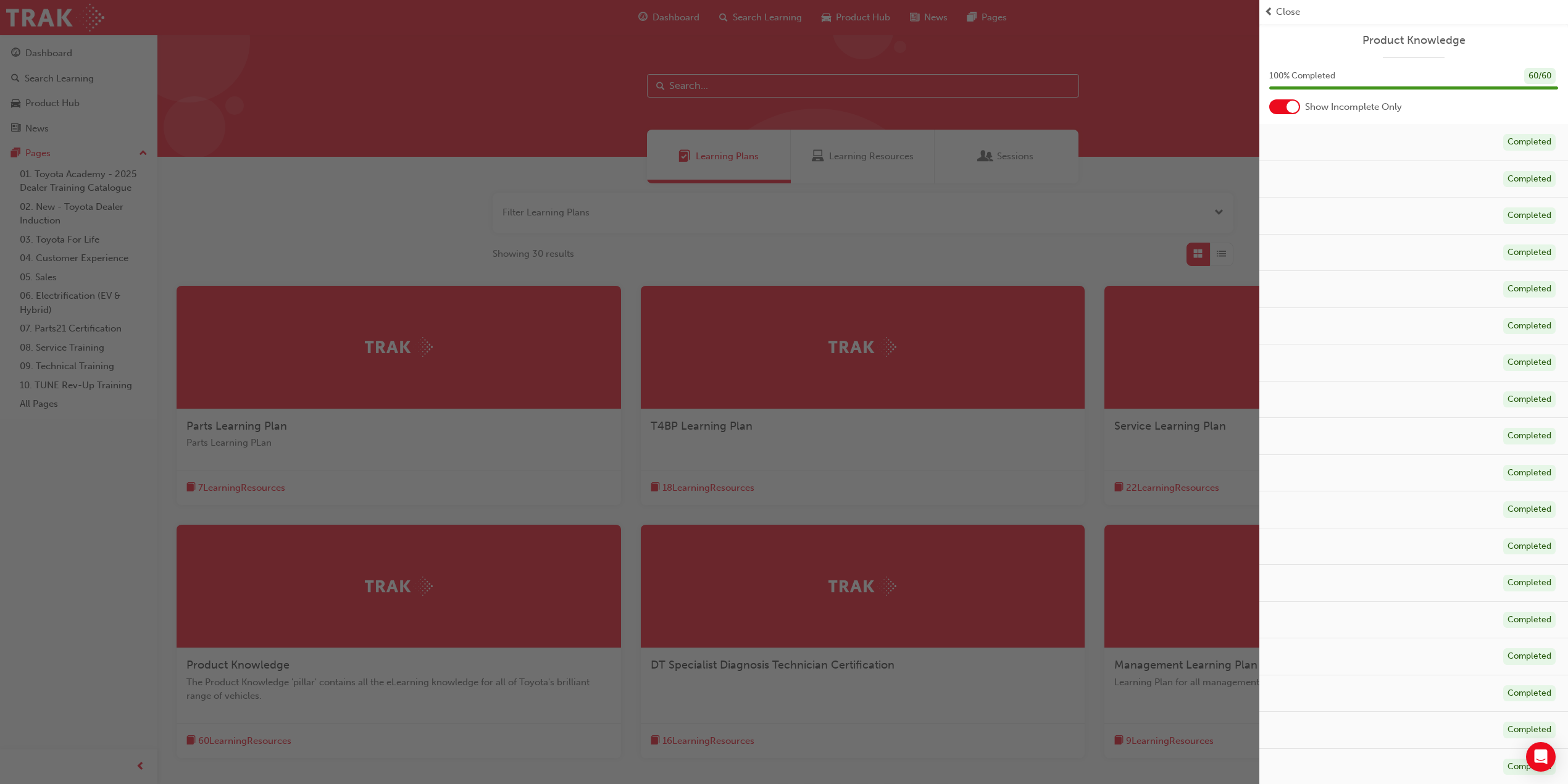
click at [881, 443] on div "button" at bounding box center [629, 392] width 1259 height 784
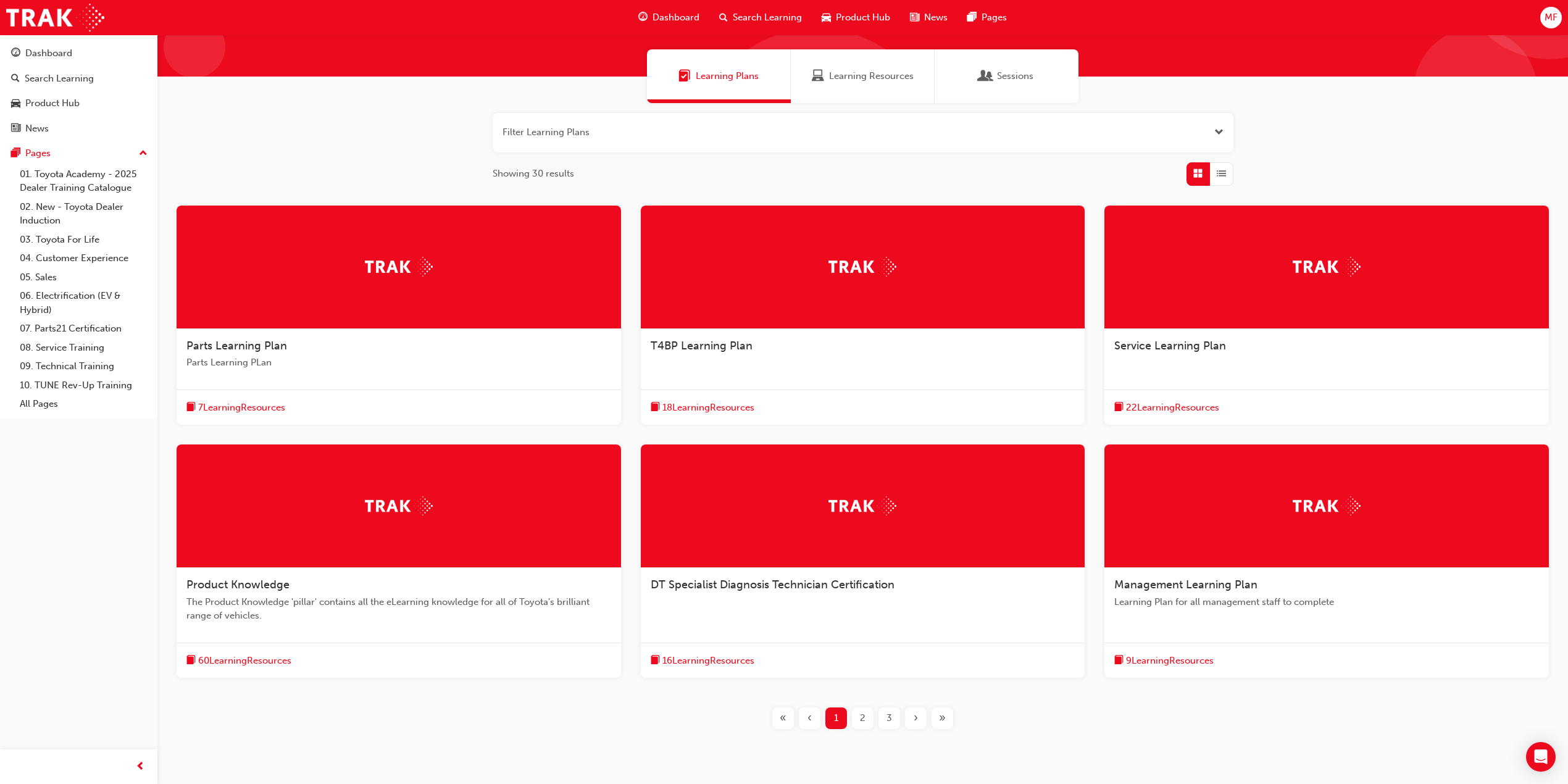
scroll to position [124, 0]
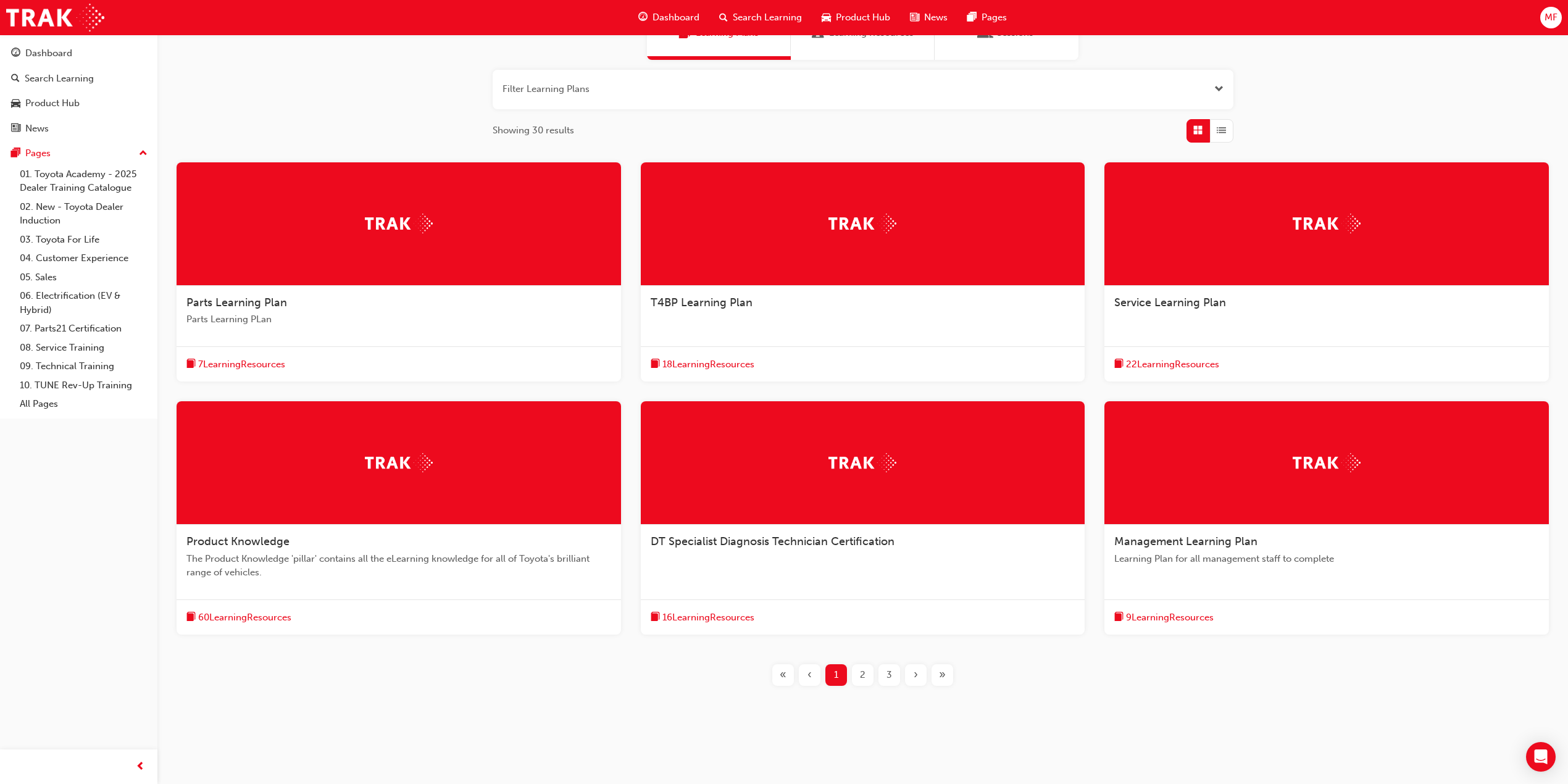
click at [862, 673] on span "2" at bounding box center [863, 676] width 5 height 15
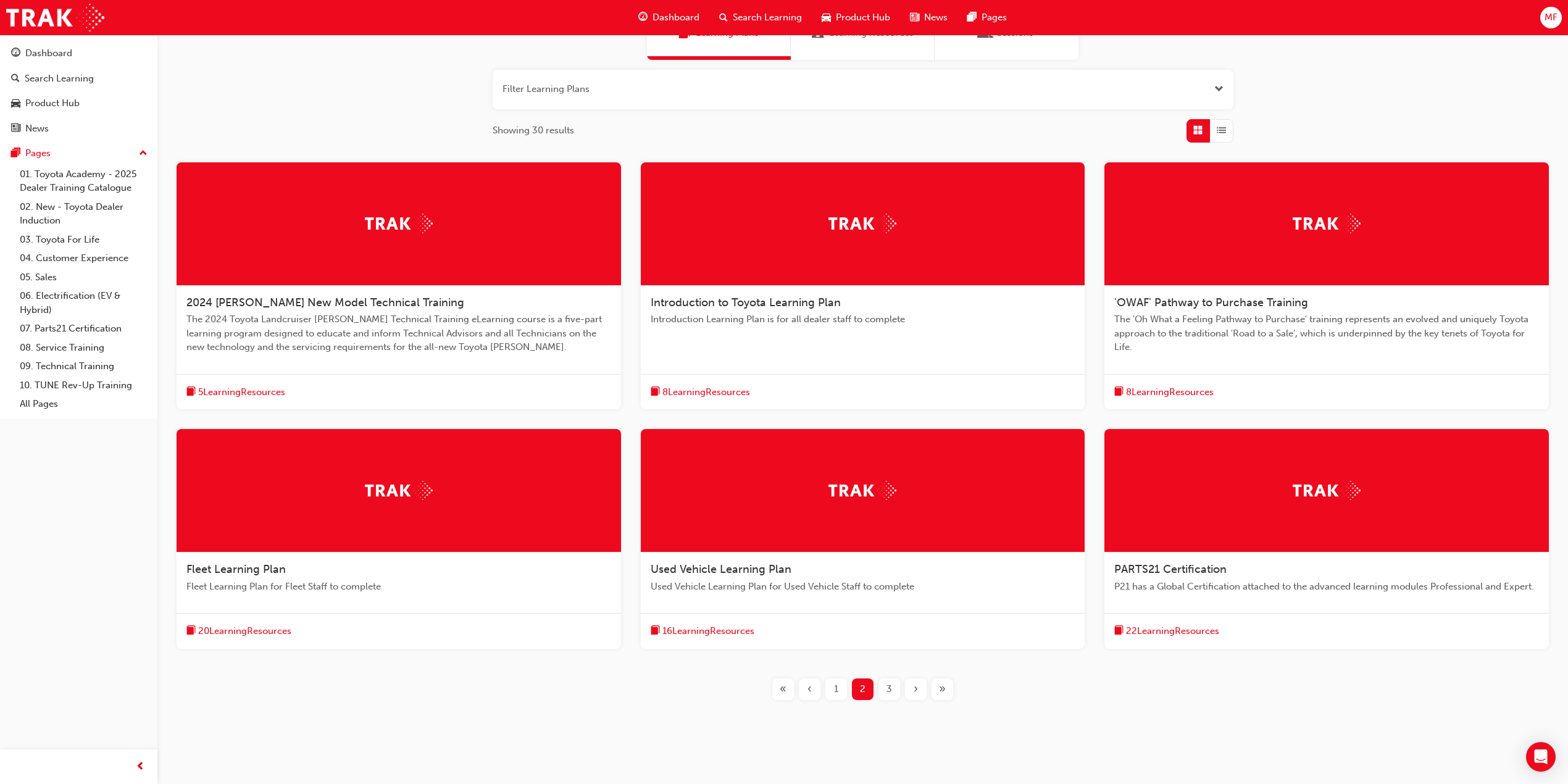
click at [216, 391] on span "5 Learning Resources" at bounding box center [242, 392] width 87 height 15
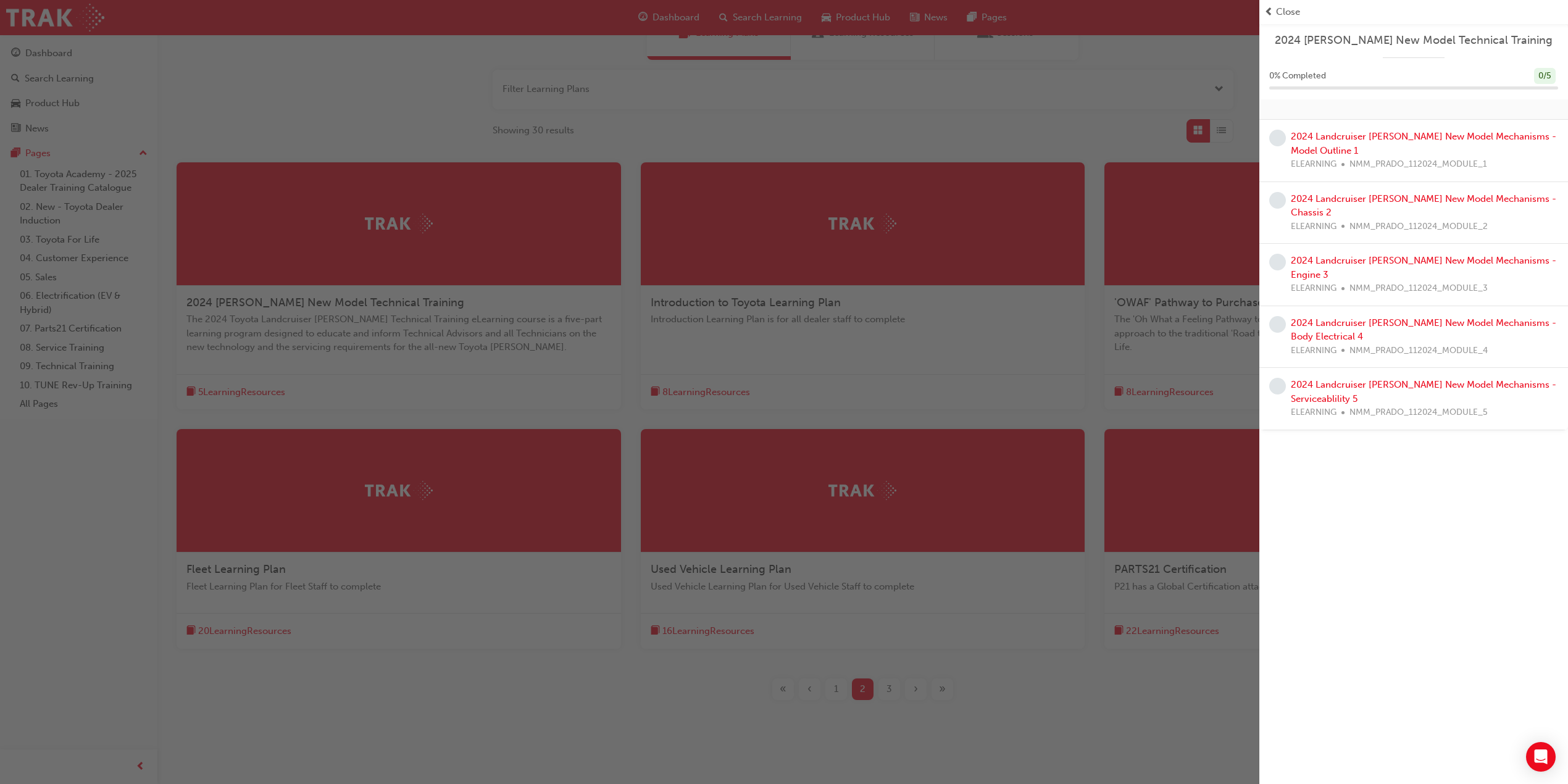
click at [440, 389] on div "button" at bounding box center [629, 392] width 1259 height 784
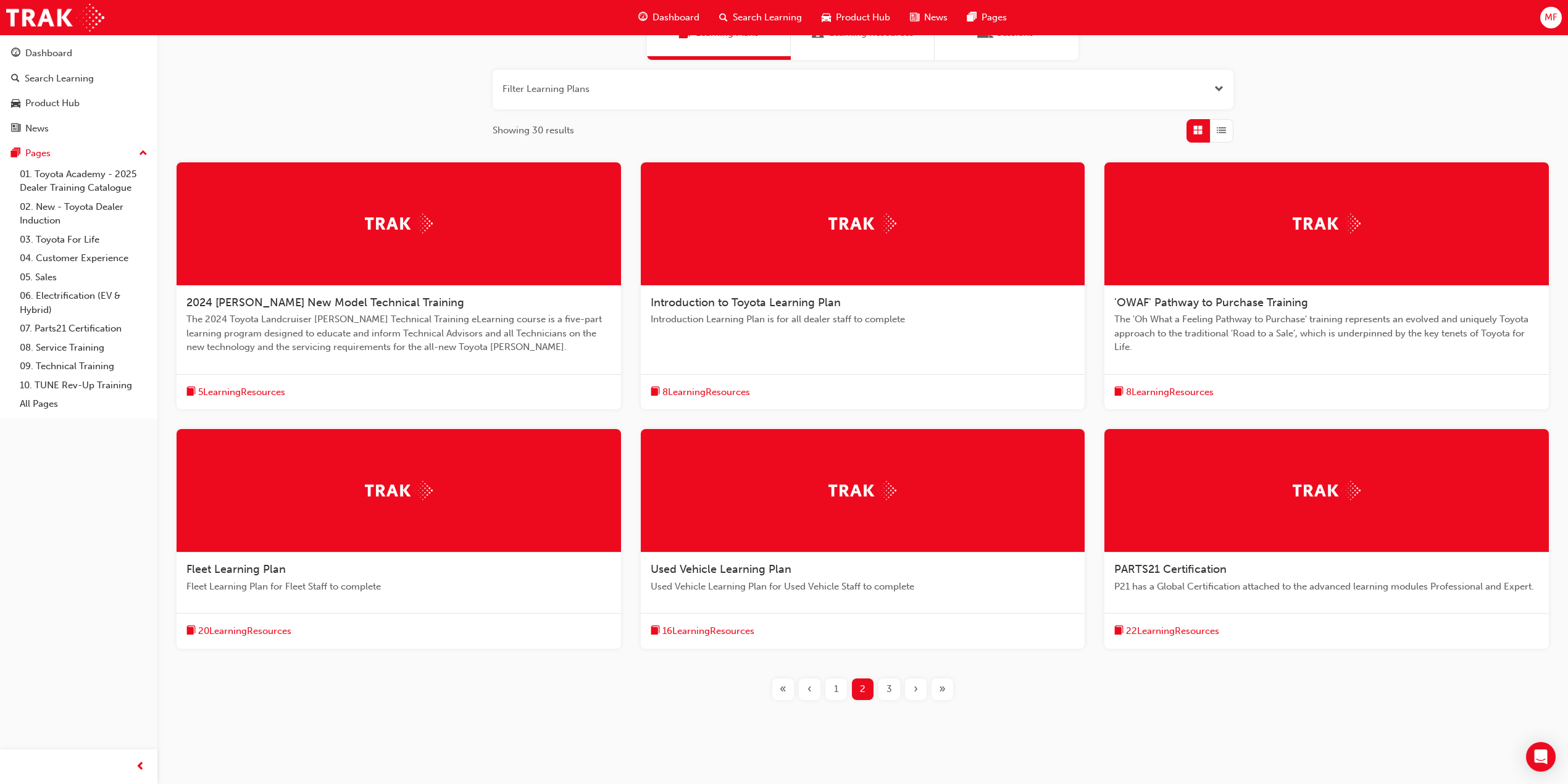
click at [243, 389] on span "5 Learning Resources" at bounding box center [242, 392] width 87 height 15
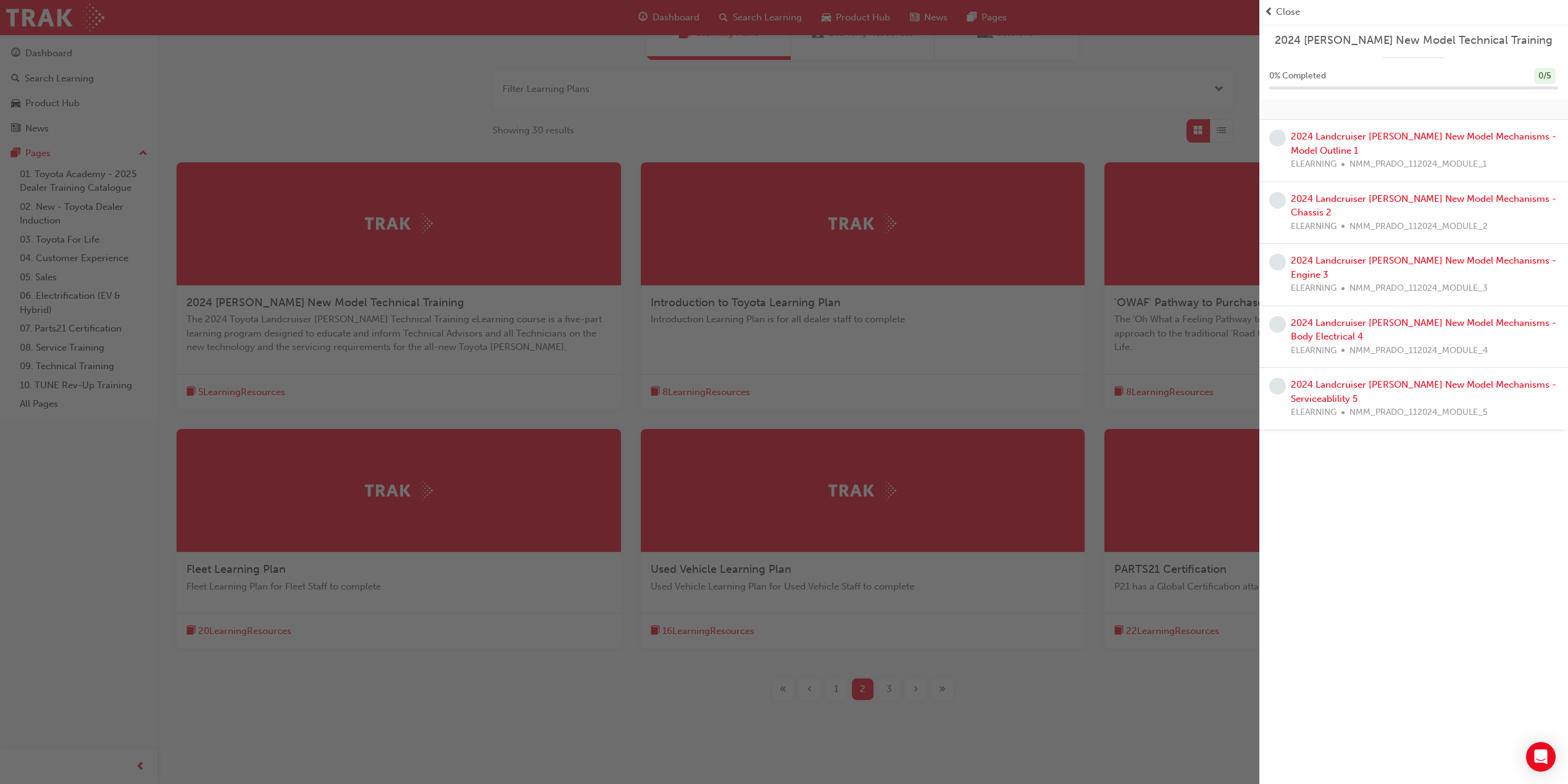
click at [433, 368] on div "button" at bounding box center [629, 392] width 1259 height 784
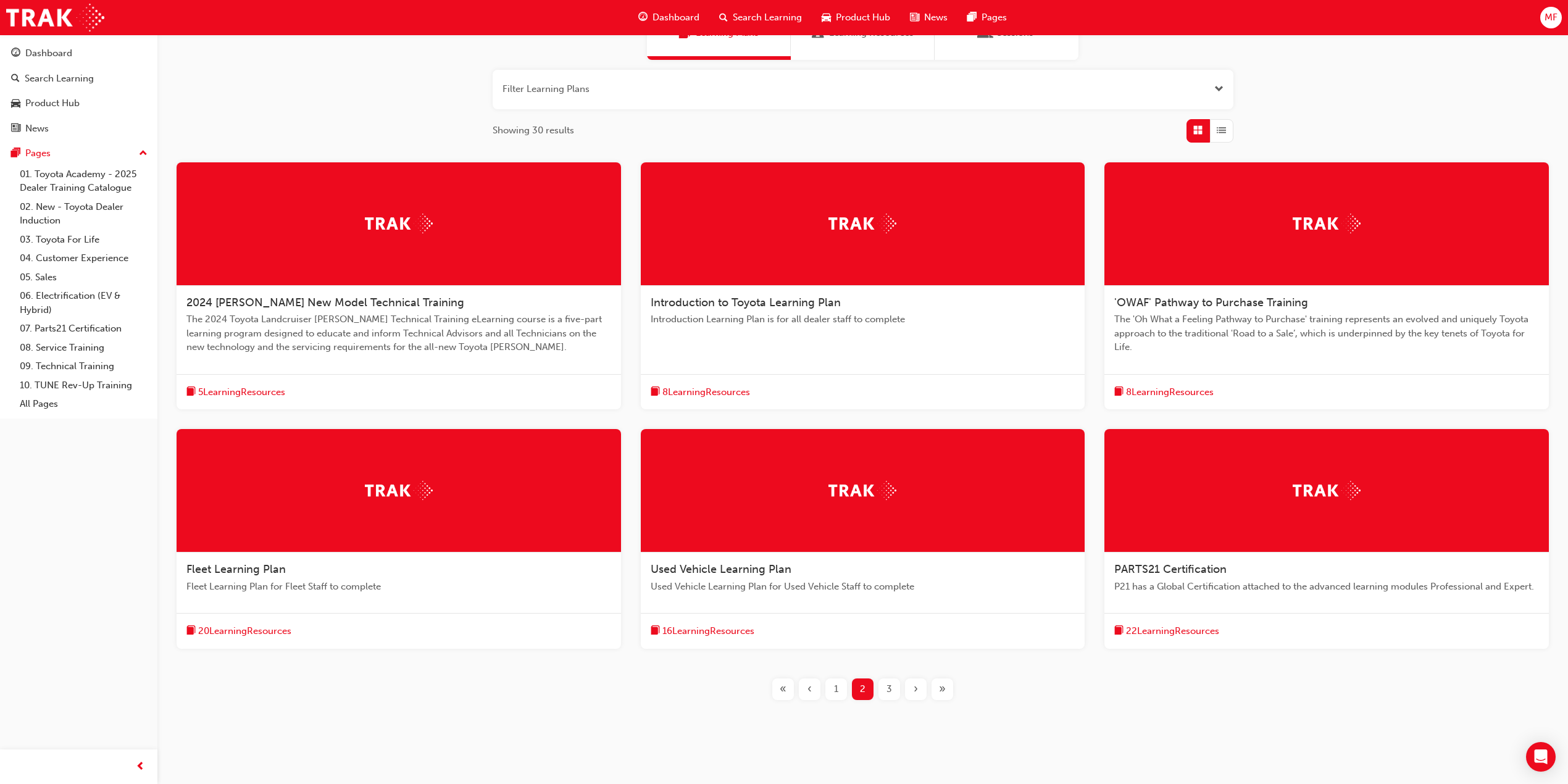
click at [724, 389] on span "8 Learning Resources" at bounding box center [707, 392] width 87 height 15
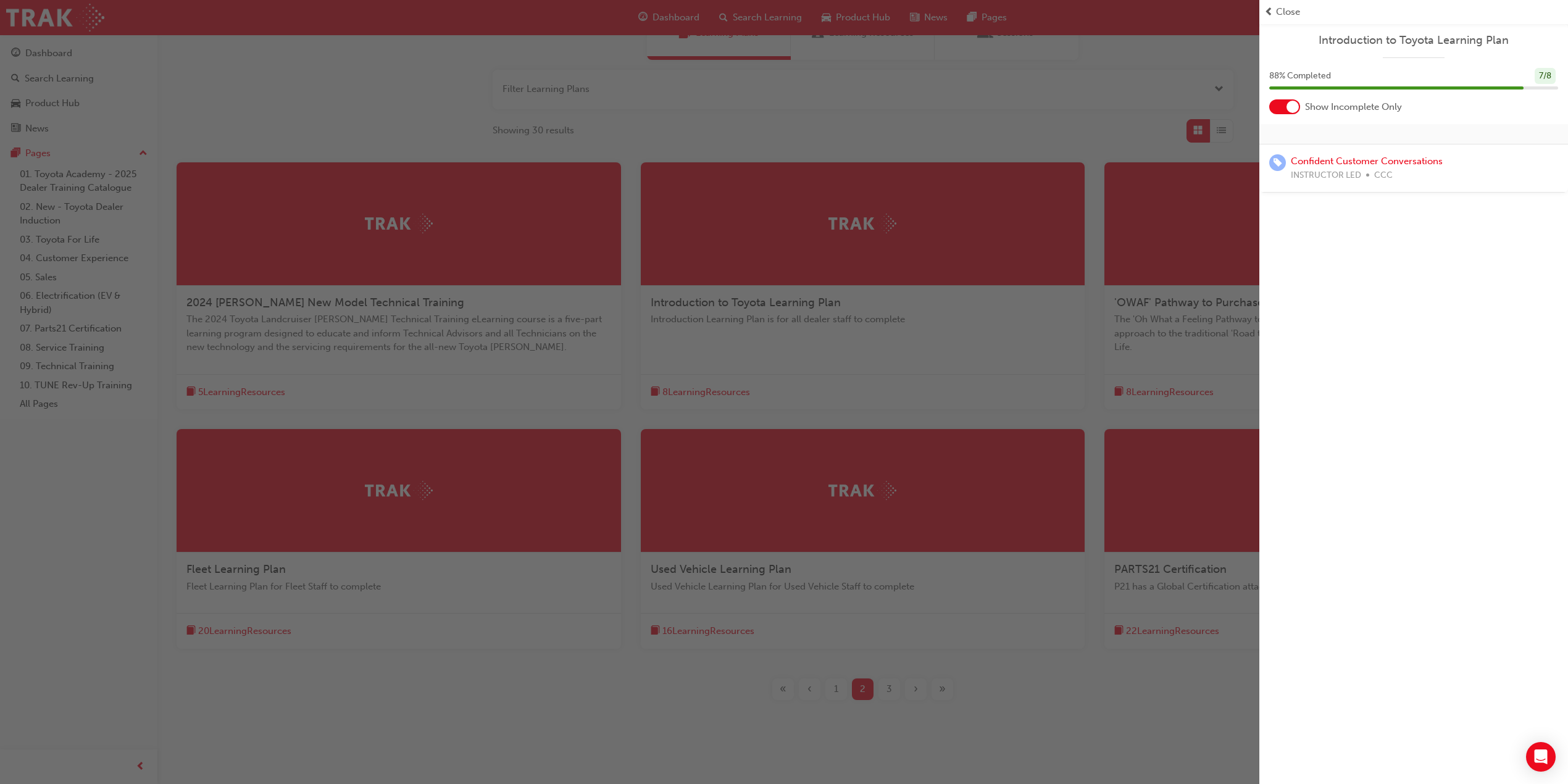
click at [815, 361] on div "button" at bounding box center [629, 392] width 1259 height 784
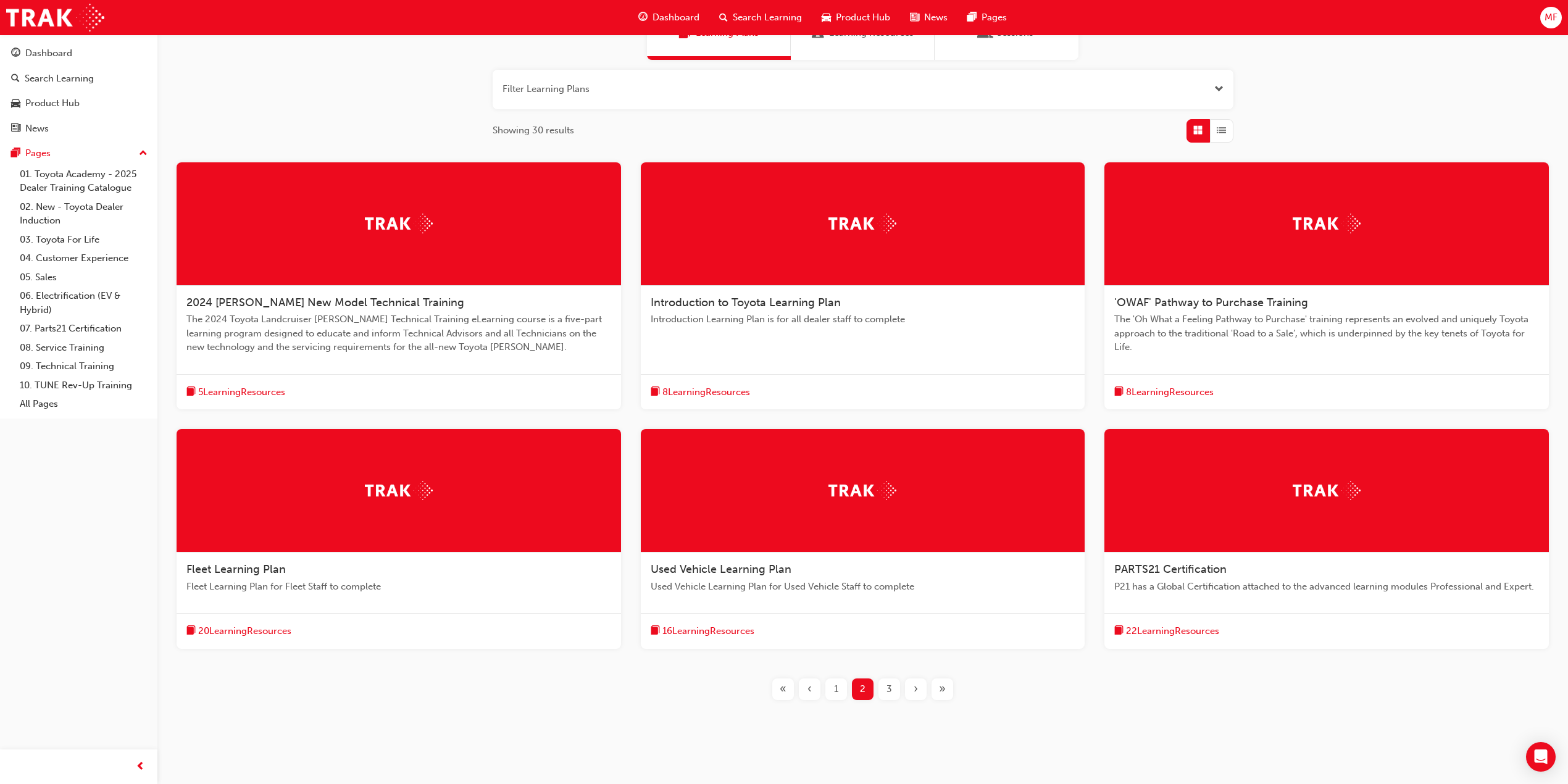
click at [1164, 391] on span "8 Learning Resources" at bounding box center [1170, 392] width 87 height 15
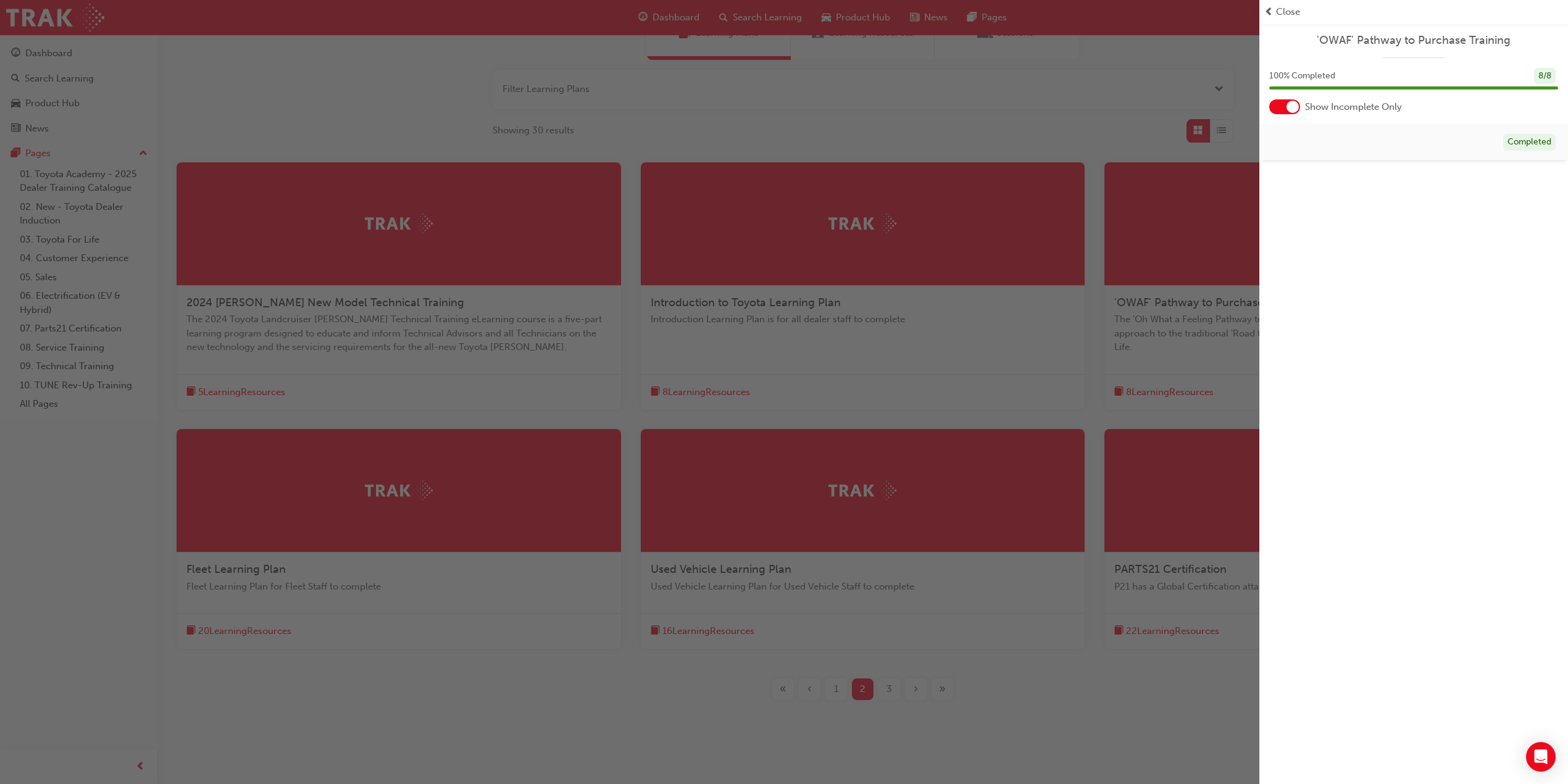
click at [534, 344] on div "button" at bounding box center [629, 392] width 1259 height 784
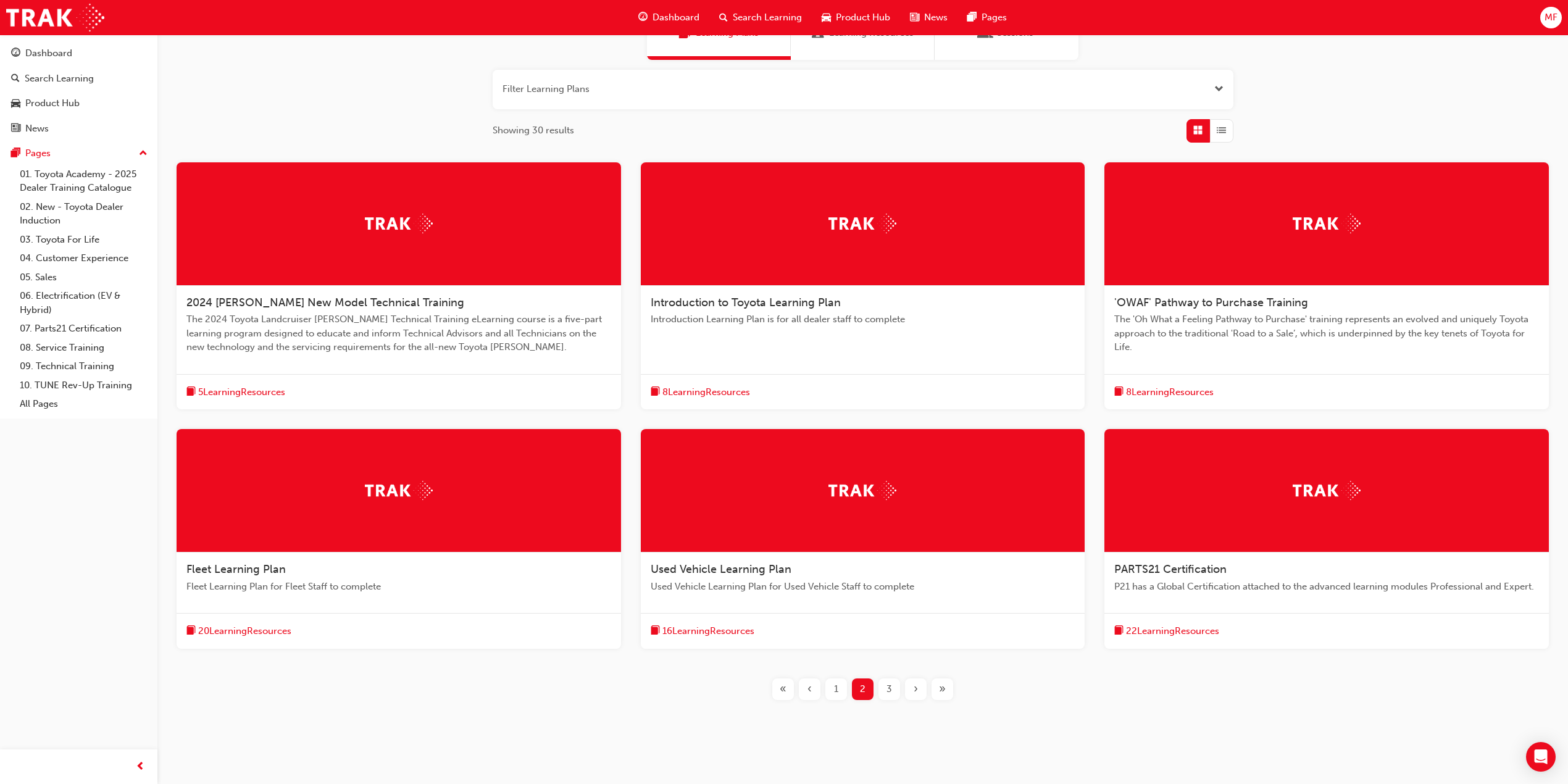
click at [270, 630] on span "20 Learning Resources" at bounding box center [245, 632] width 93 height 15
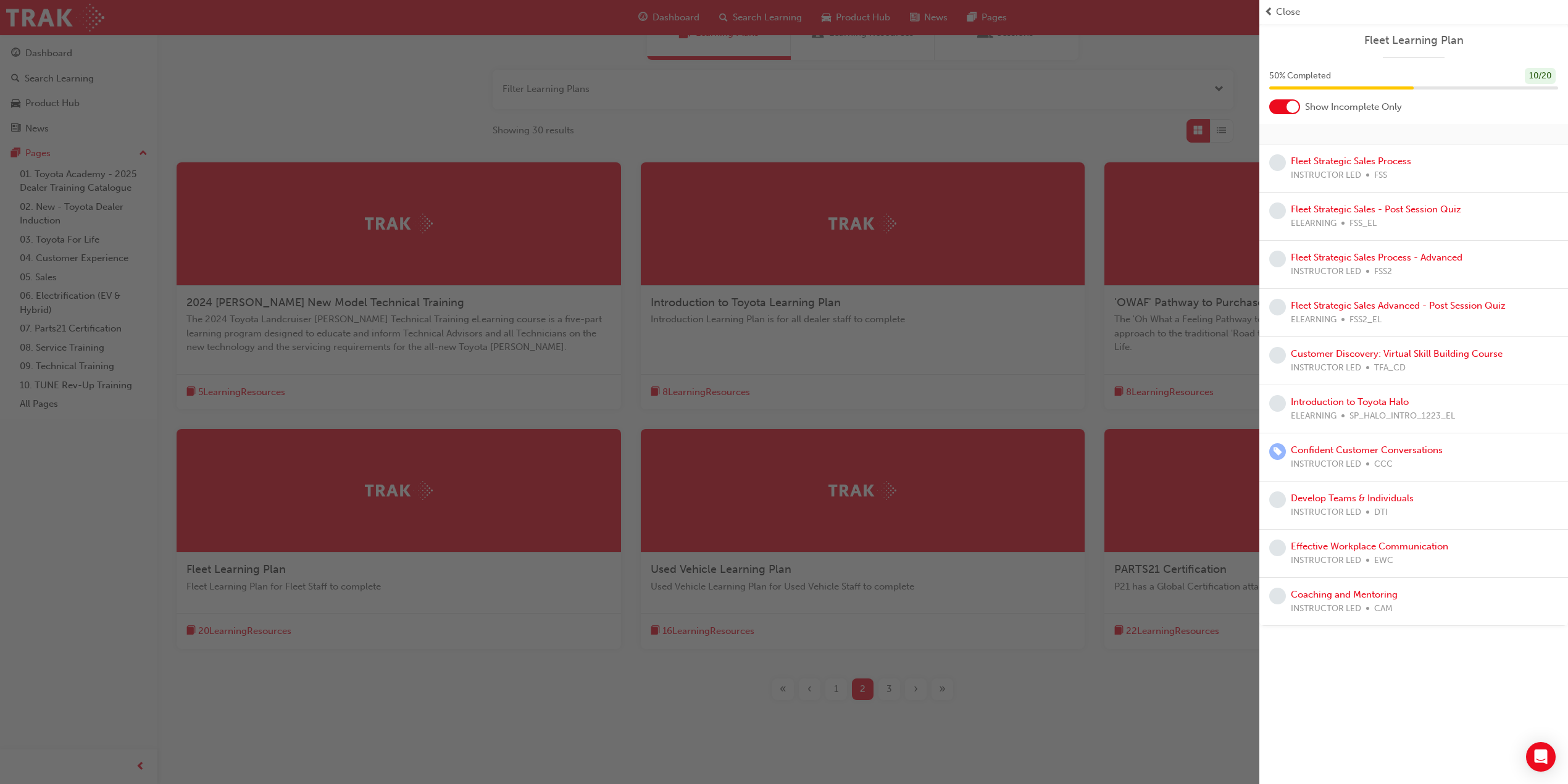
click at [697, 628] on div "button" at bounding box center [629, 392] width 1259 height 784
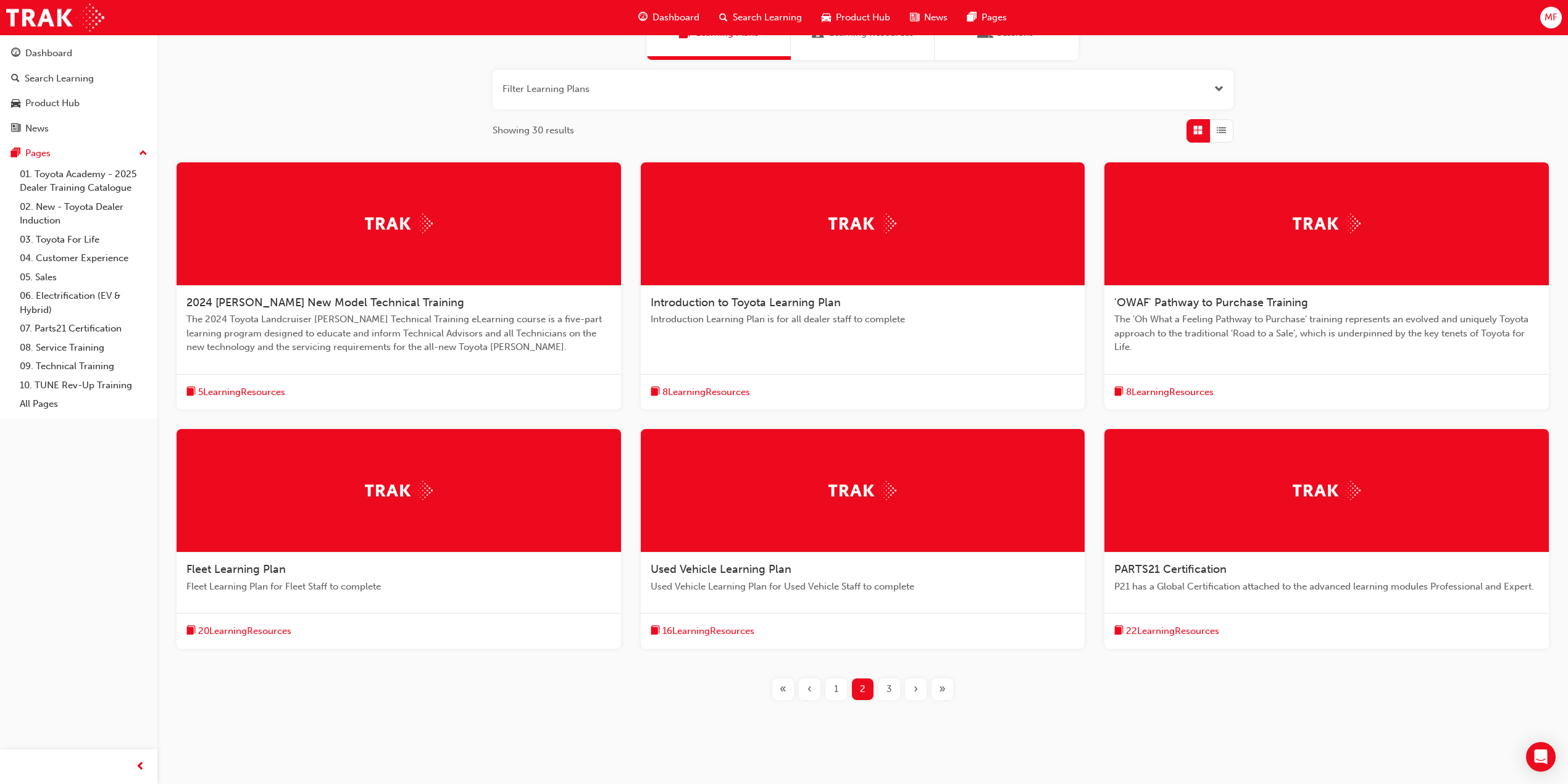
scroll to position [137, 0]
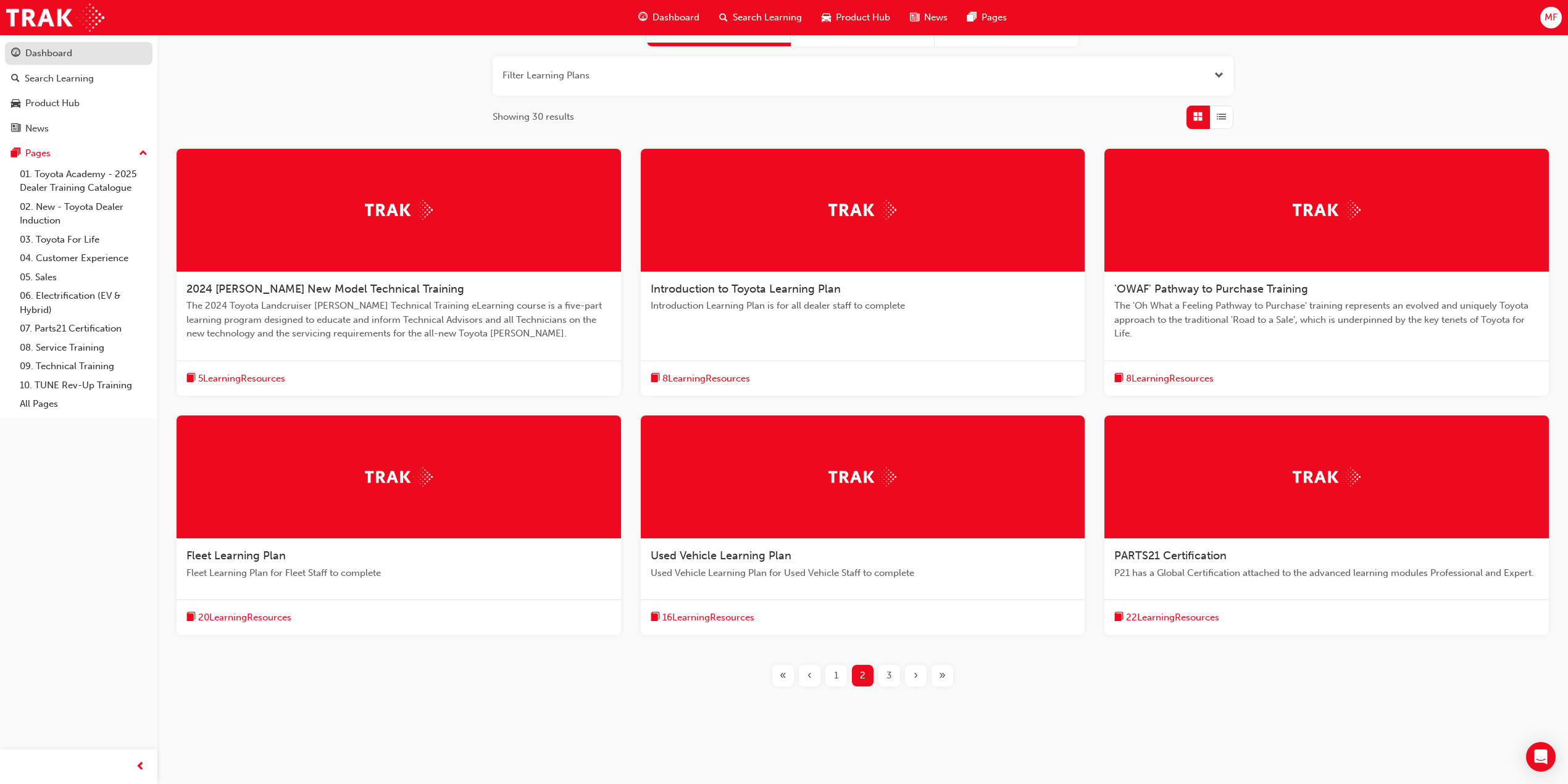
click at [21, 53] on div "Dashboard" at bounding box center [78, 53] width 136 height 15
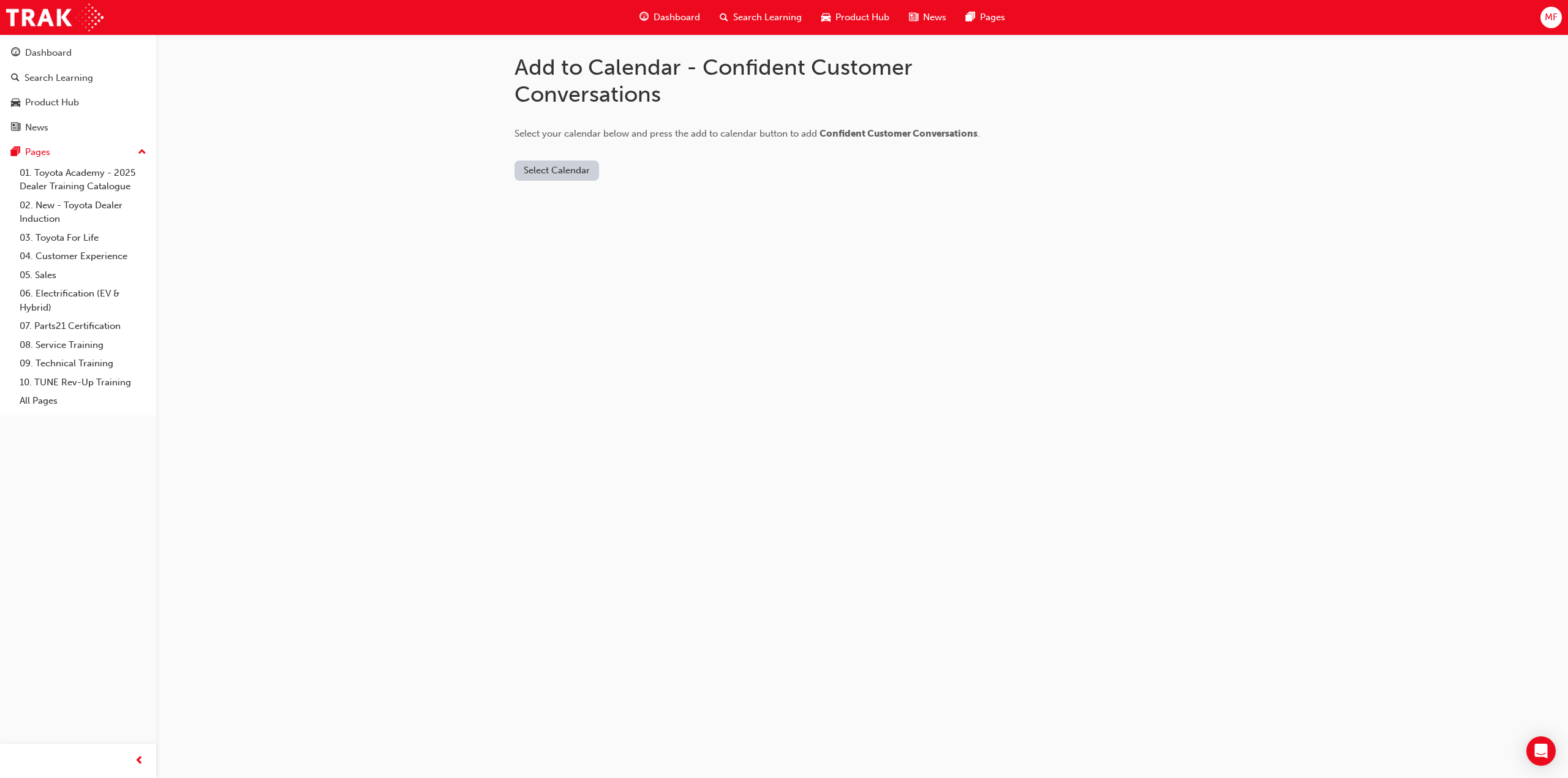
click at [570, 168] on button "Select Calendar" at bounding box center [557, 171] width 85 height 20
click at [562, 199] on div "[DOMAIN_NAME]" at bounding box center [557, 201] width 74 height 14
click at [630, 165] on button "Add to Calendar" at bounding box center [660, 171] width 87 height 20
